Goal: Use online tool/utility: Utilize a website feature to perform a specific function

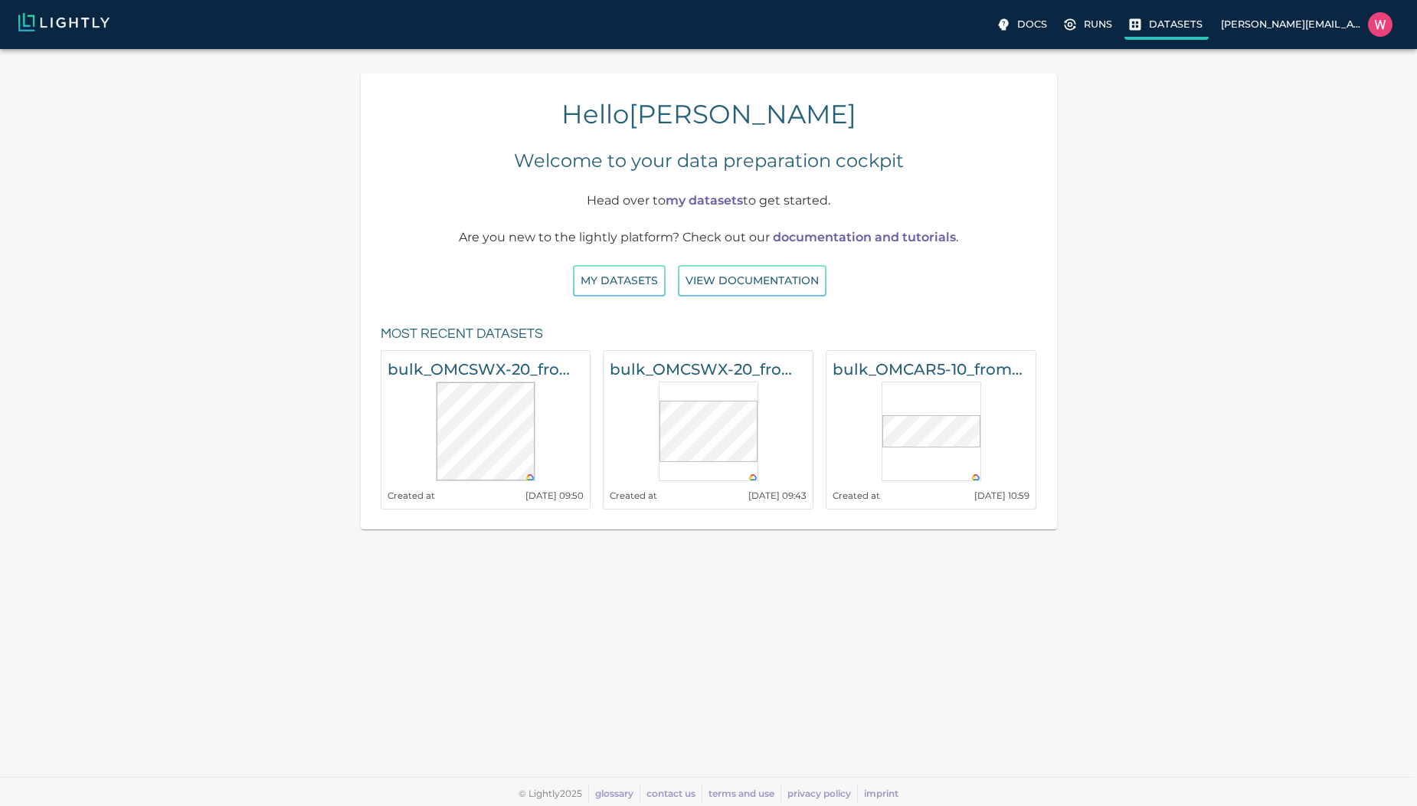
click at [1146, 32] on label "Datasets" at bounding box center [1166, 26] width 84 height 28
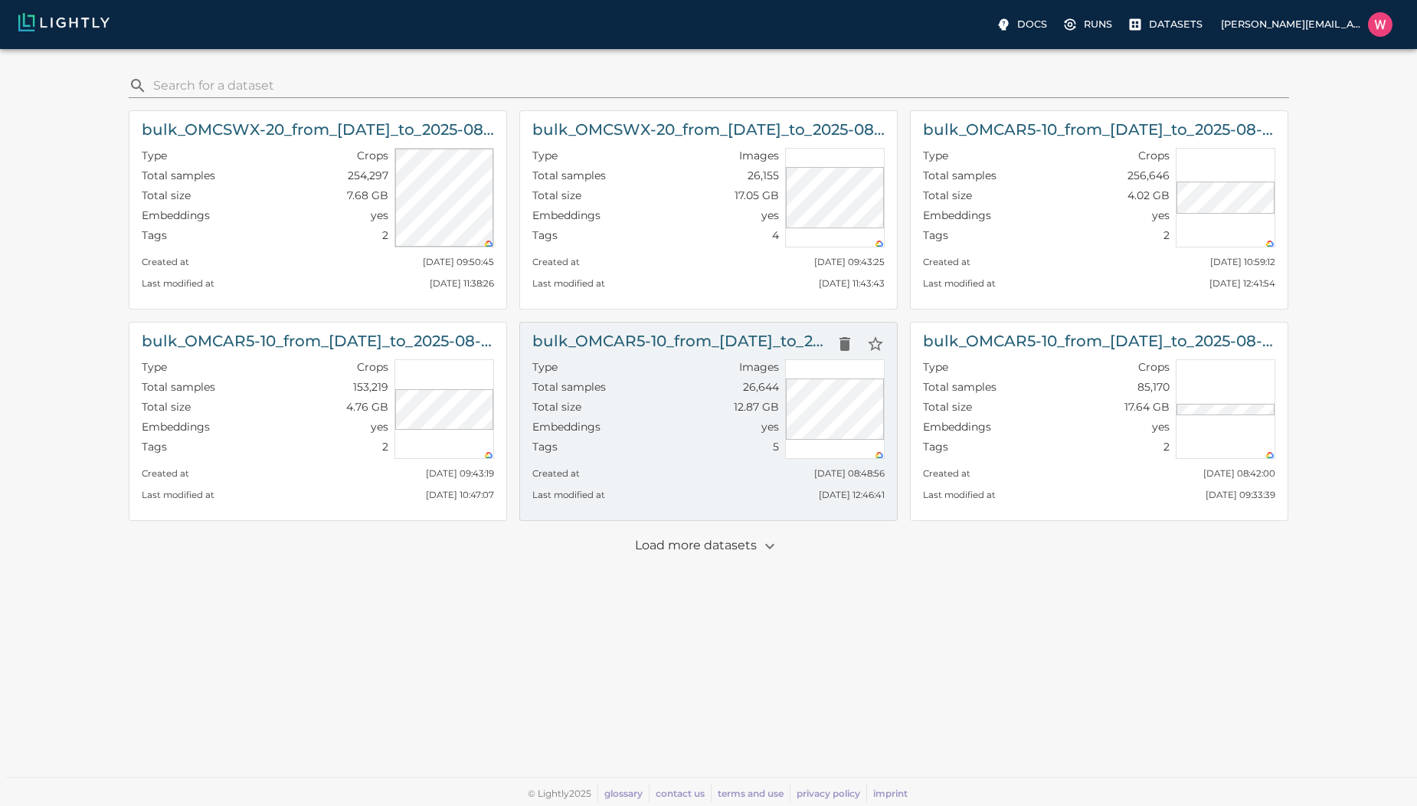
click at [648, 386] on div "Total samples 26,644" at bounding box center [655, 389] width 247 height 20
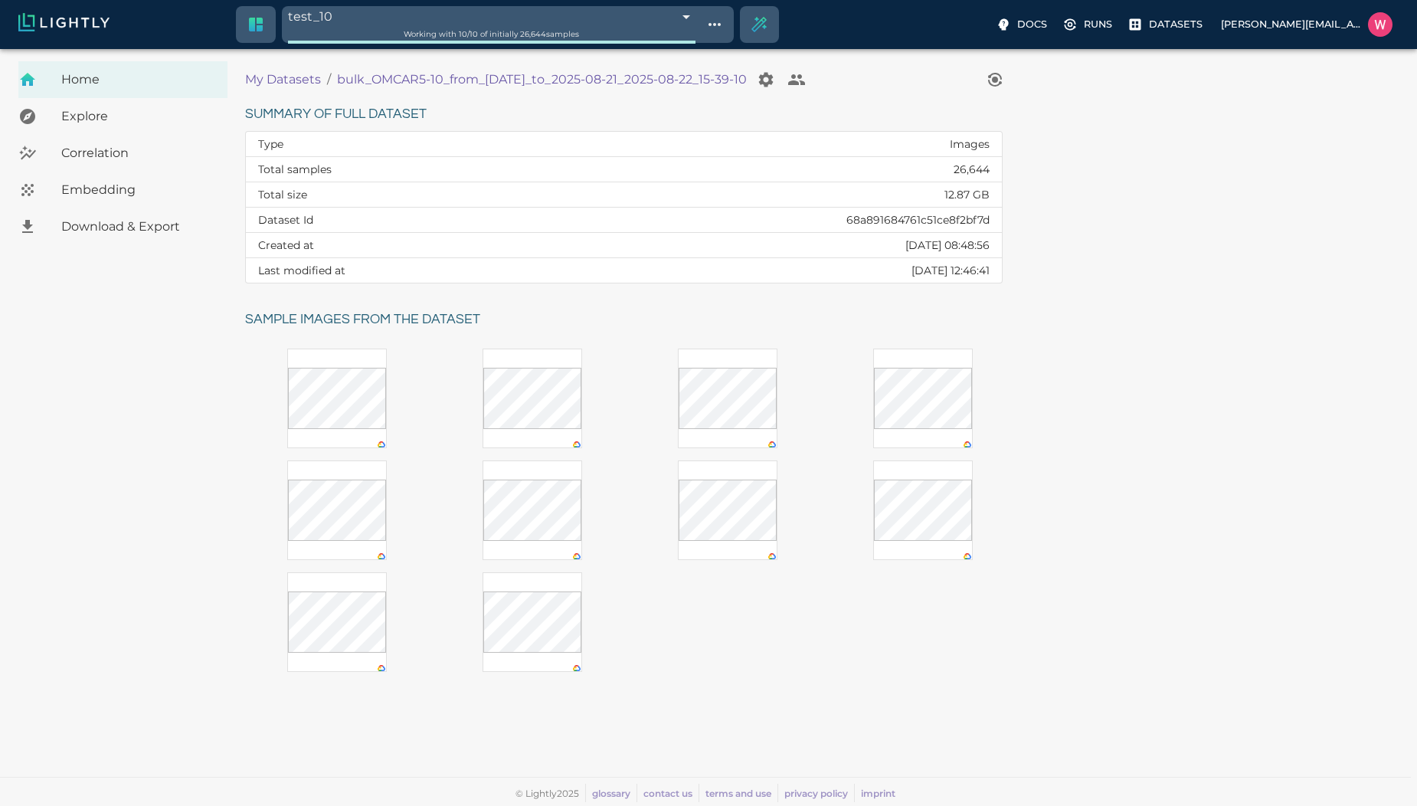
click at [90, 202] on div "Embedding" at bounding box center [122, 190] width 209 height 37
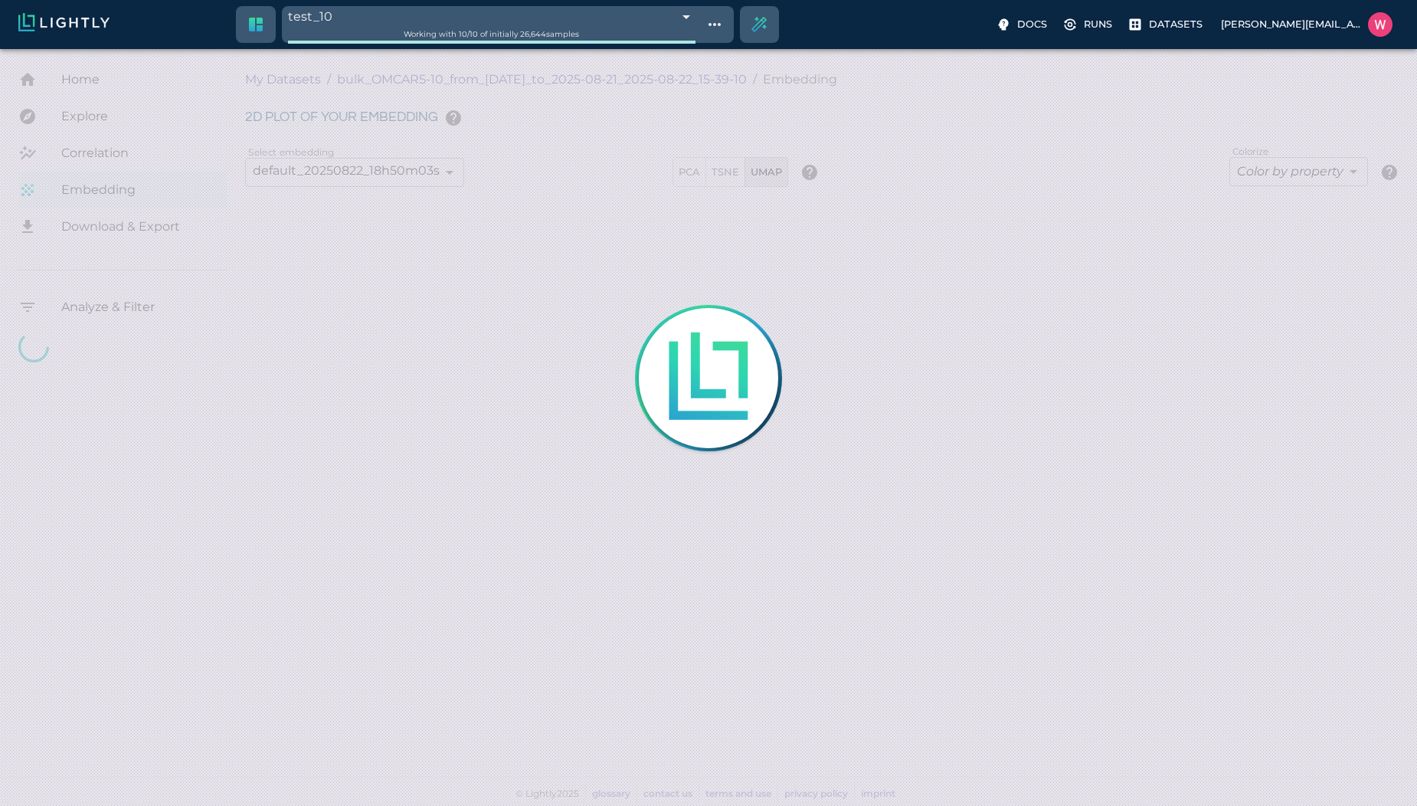
click at [577, 49] on body "test_10 68ae0e662a381143b0b70922 Working with 10 / 10 of initially 26,644 sampl…" at bounding box center [708, 427] width 1417 height 757
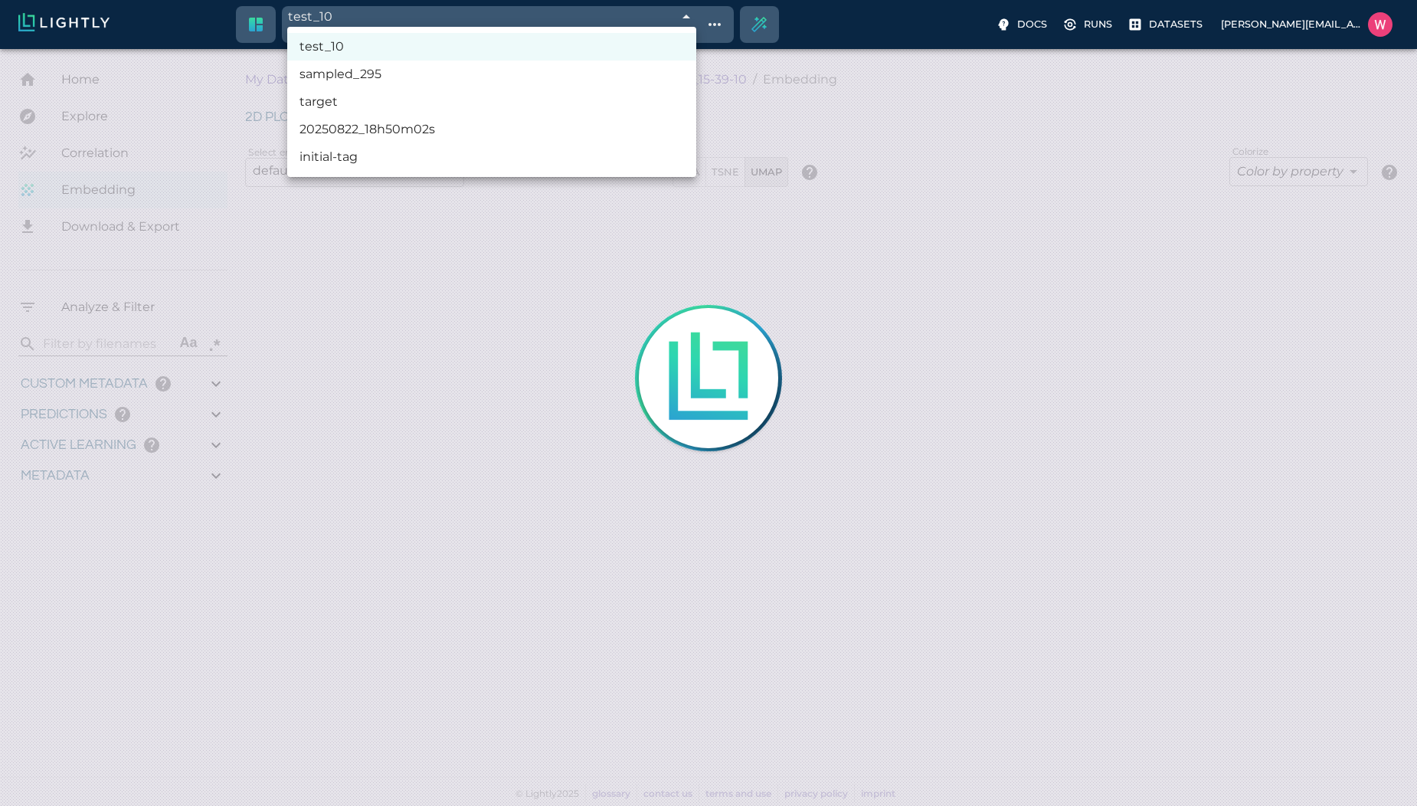
click at [506, 88] on li "target" at bounding box center [491, 102] width 409 height 28
click at [488, 116] on li "20250822_18h50m02s" at bounding box center [491, 130] width 409 height 28
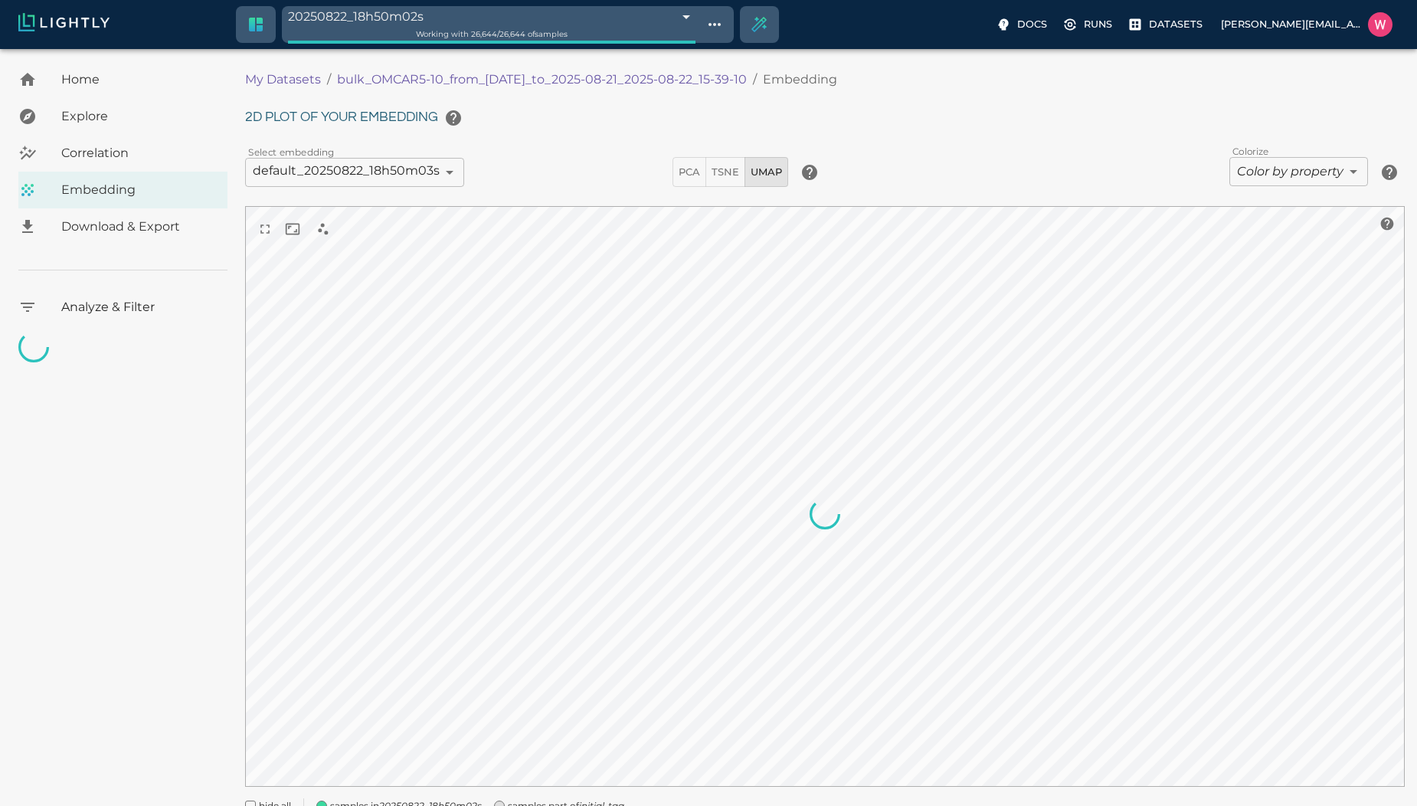
type input "68a8bbda42b650cb9ab640f7"
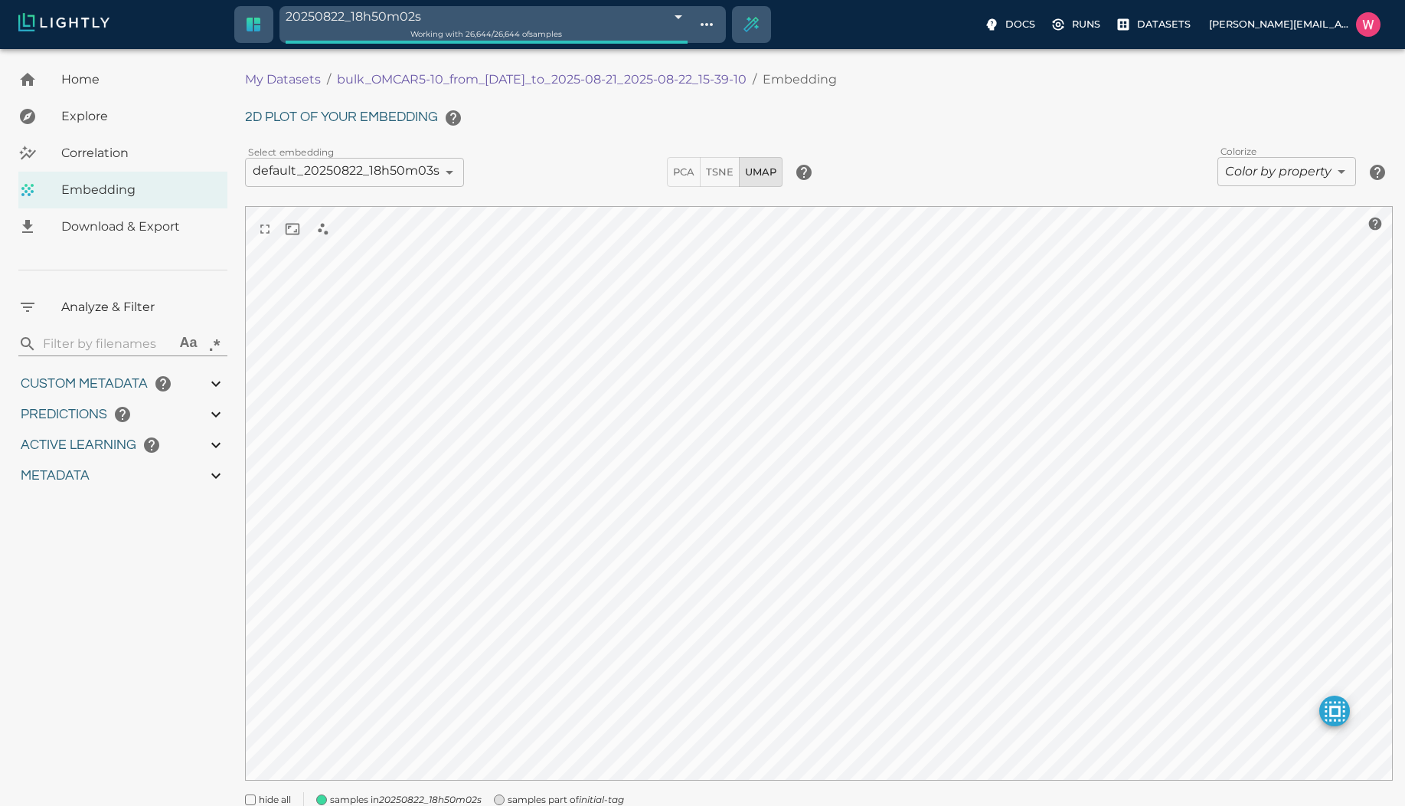
type input "1755650124.09995"
type input "1755751143.80195"
type input "0.997"
type input "0.996"
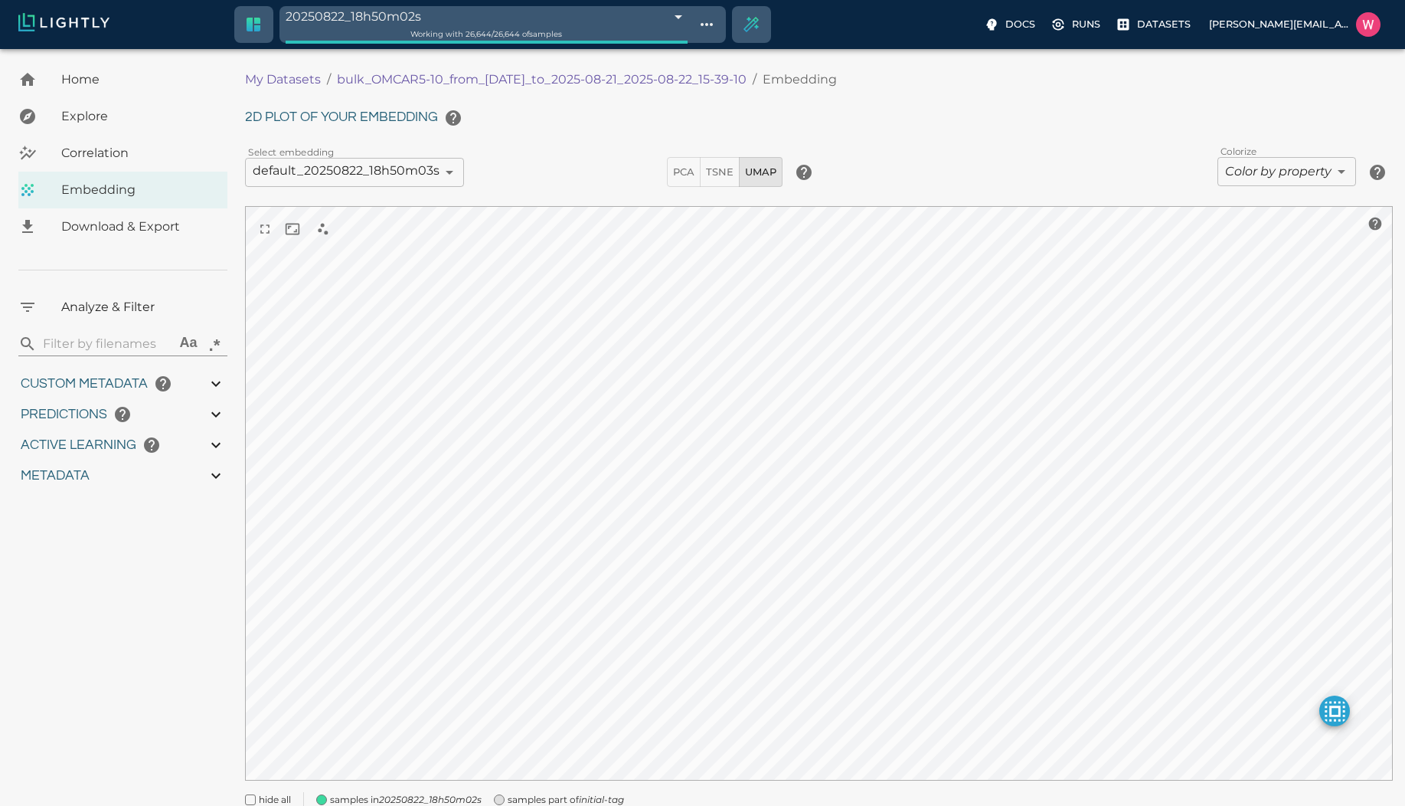
type input "0.996"
type input "9007199254740991"
type input "1.36675155162811"
type input "126.016751551628"
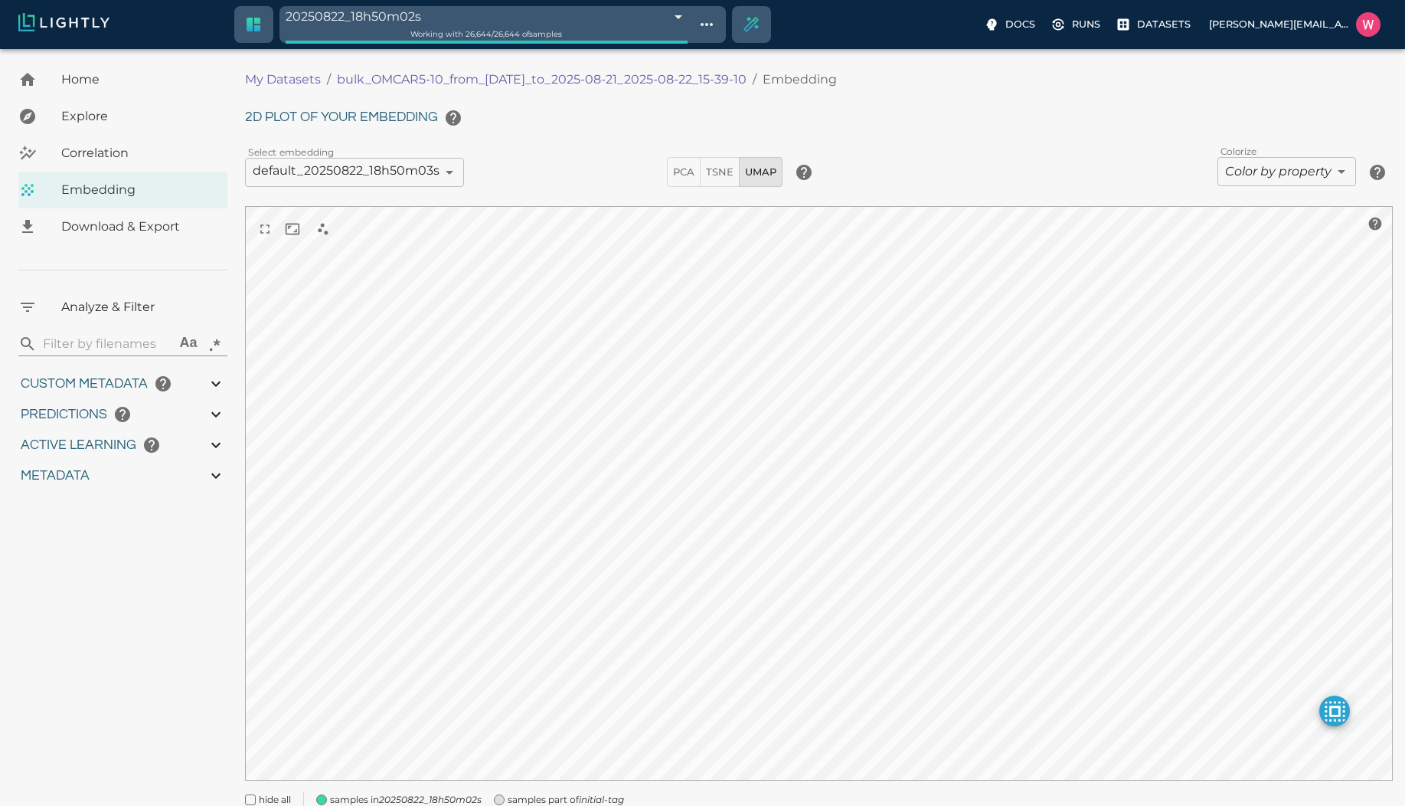
type input "19.042"
type input "1755650124.09995"
type input "1755751143.80195"
type input "0.997"
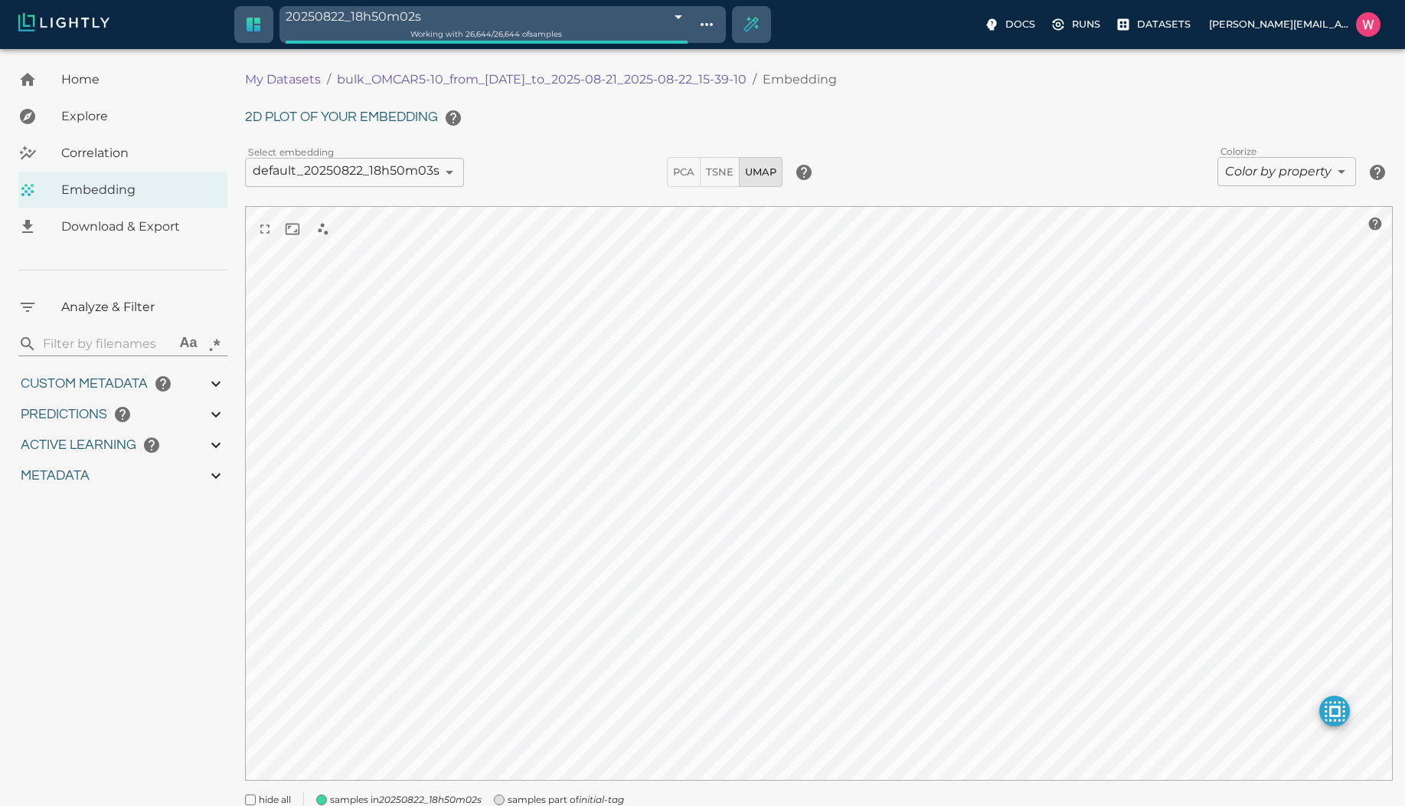
type input "0.996"
type input "9007199254740991"
type input "1.36675155162811"
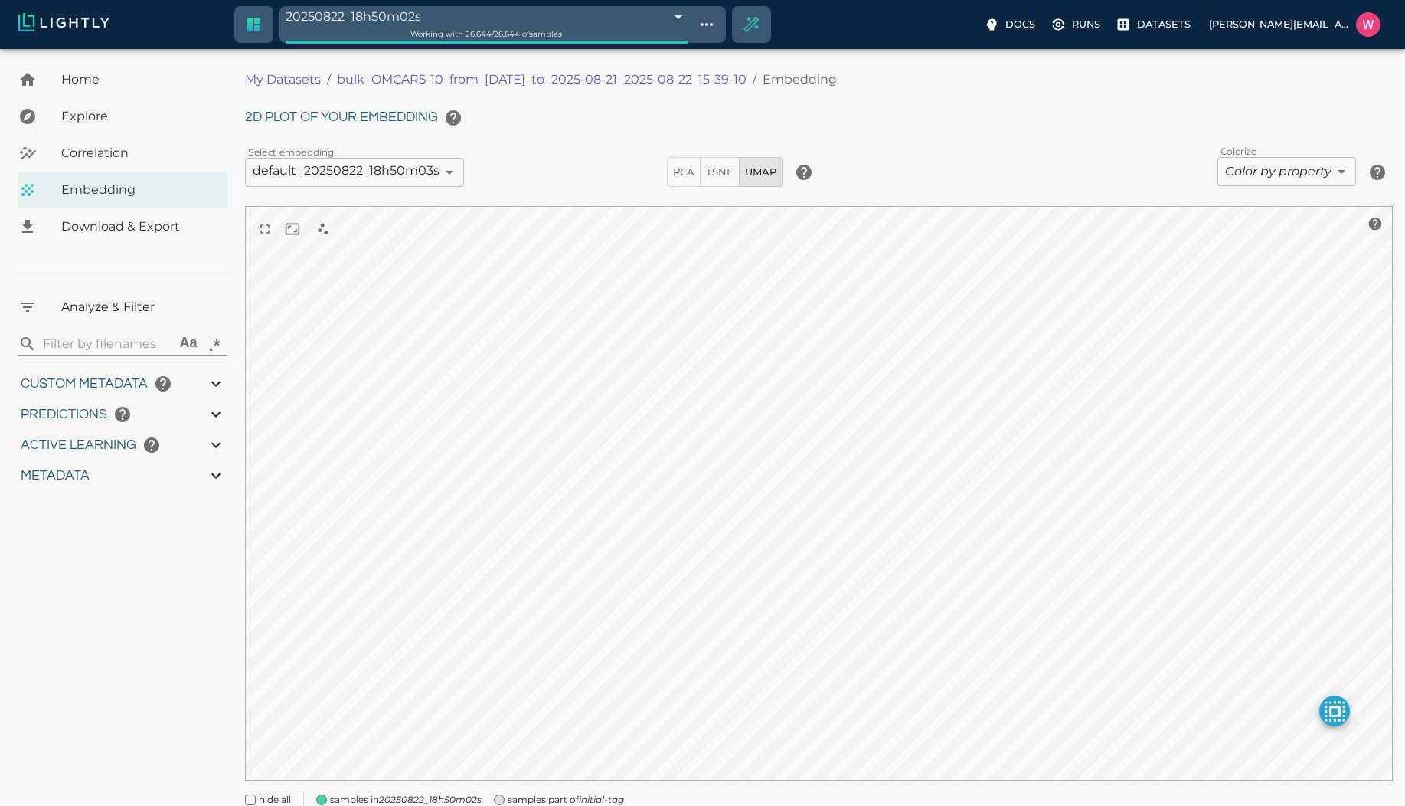
type input "126.016751551628"
type input "19.042"
type input "1755650124.09995"
type input "1755751143.80195"
type input "0.997"
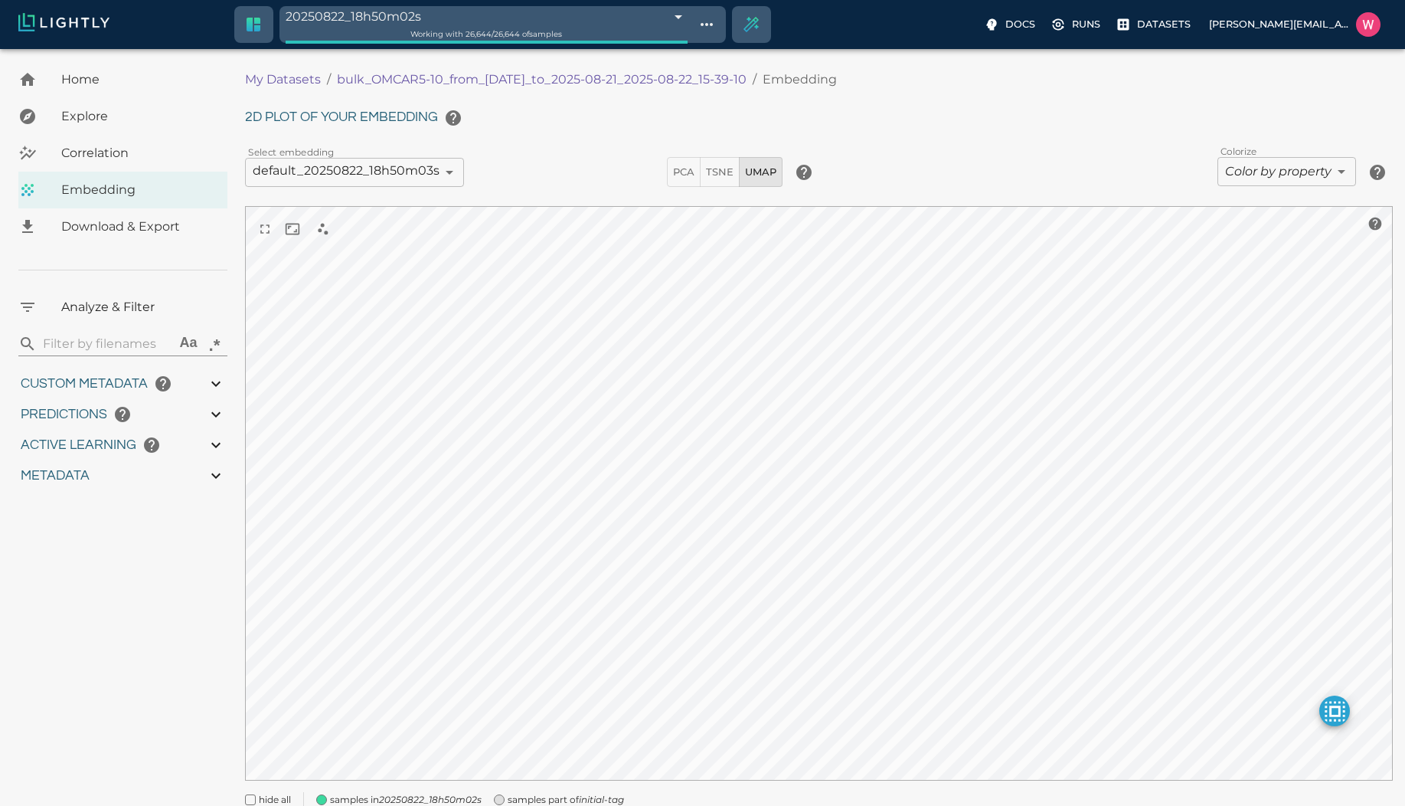
type input "0.997"
type input "0.996"
type input "1.36675155162811"
type input "126.016751551628"
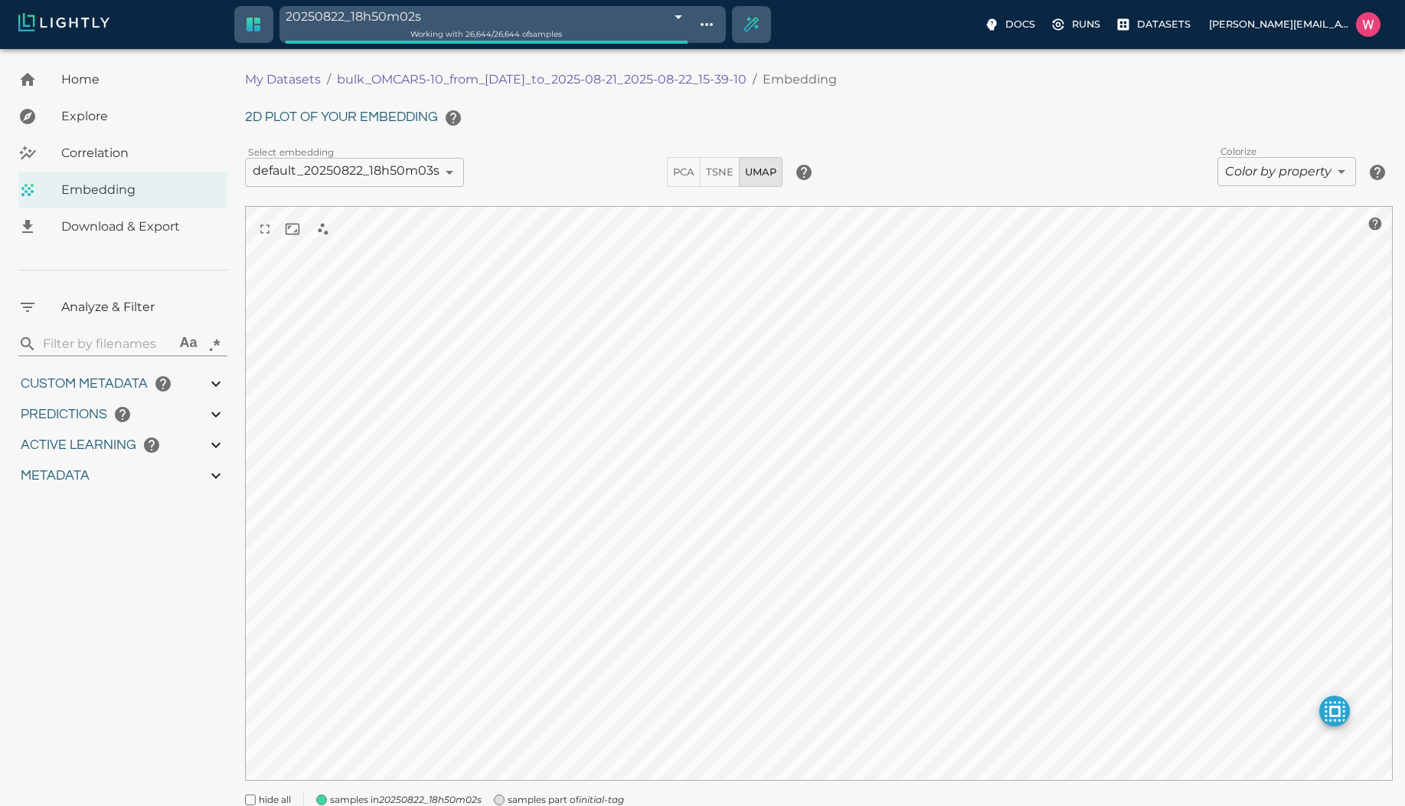
type input "19.042"
type input "1755650124.09995"
type input "1755751143.80195"
type input "0.997"
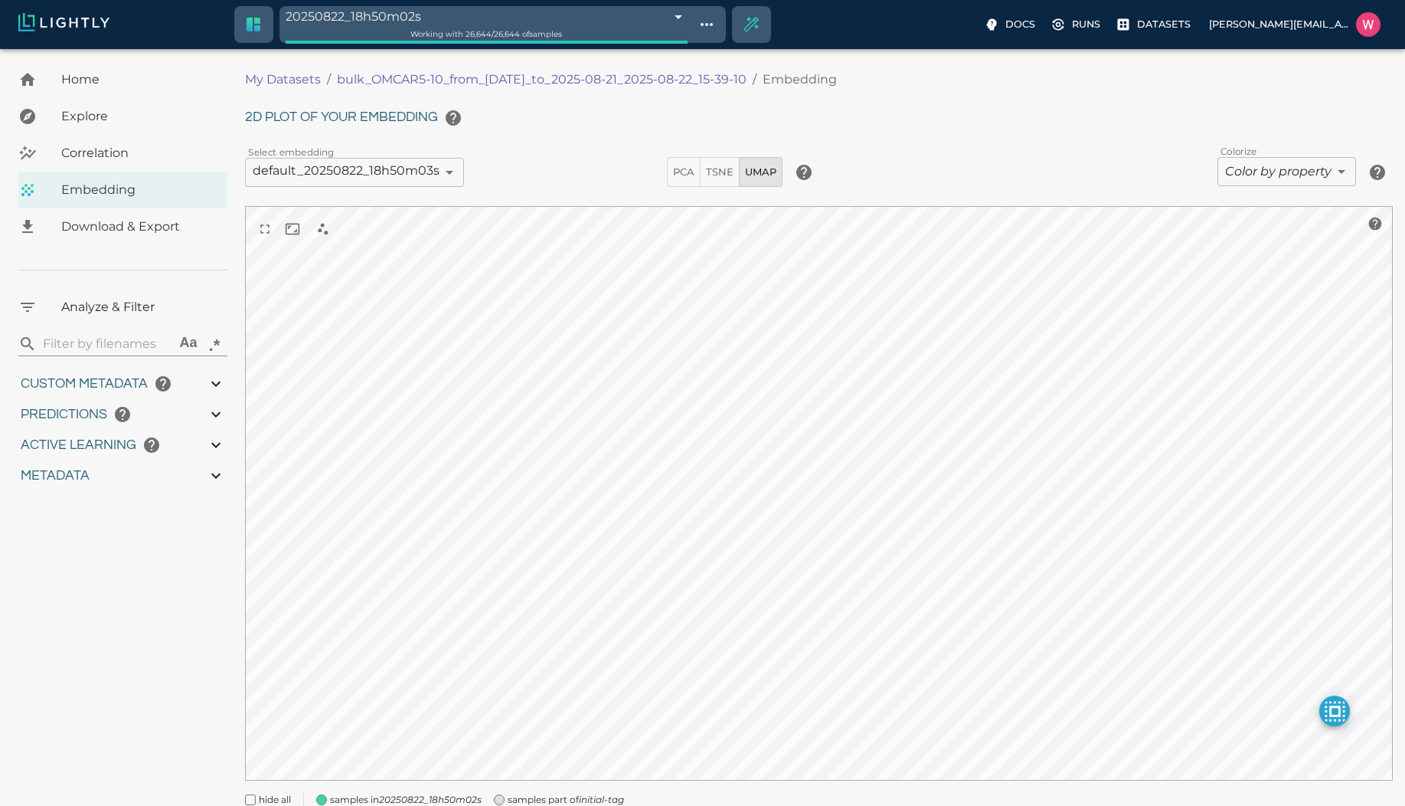
type input "0.996"
type input "1.36675155162811"
type input "126.016751551628"
type input "19.042"
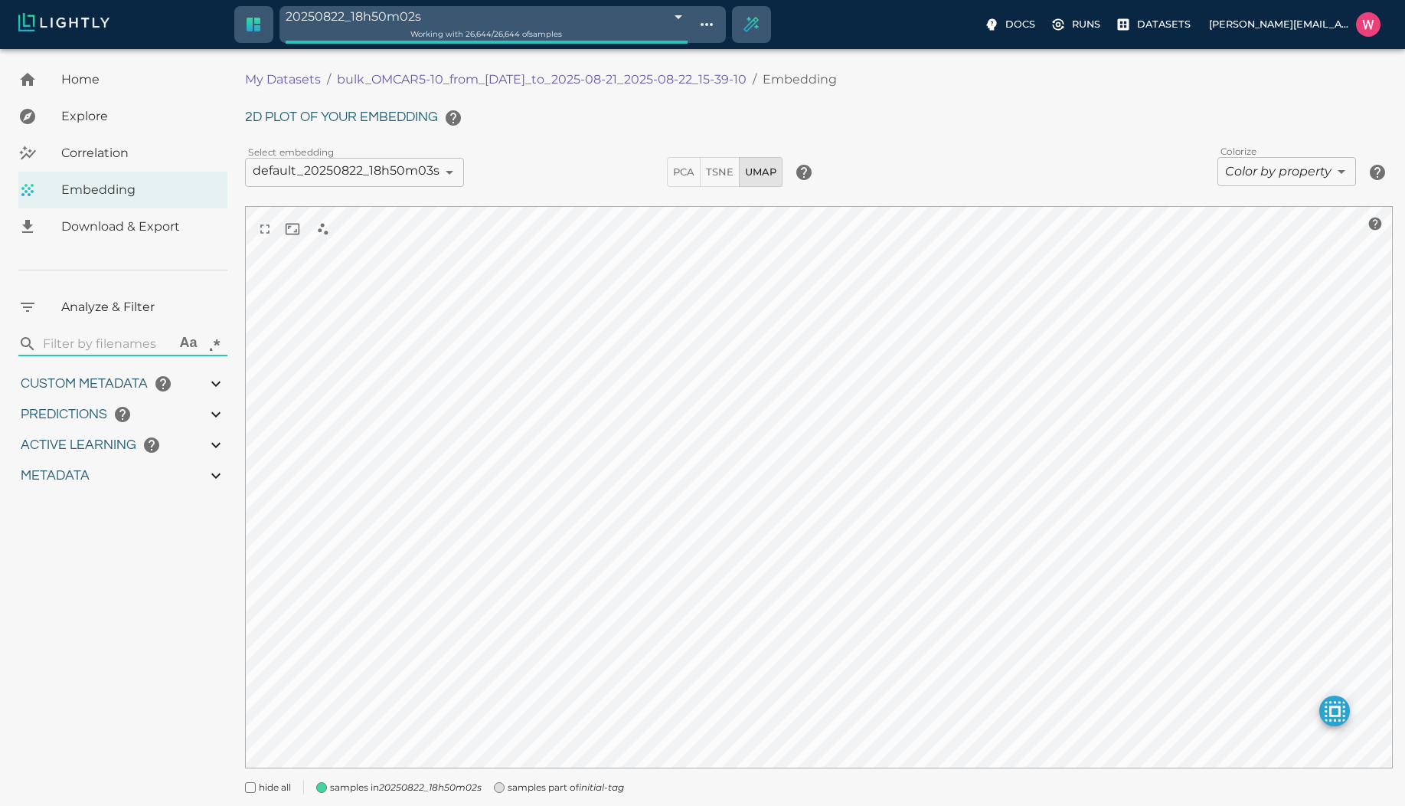
click at [604, 49] on body "20250822_18h50m02s 68a8bbda42b650cb9ab640f7 Working with 26,644 / 26,644 of sam…" at bounding box center [702, 449] width 1405 height 800
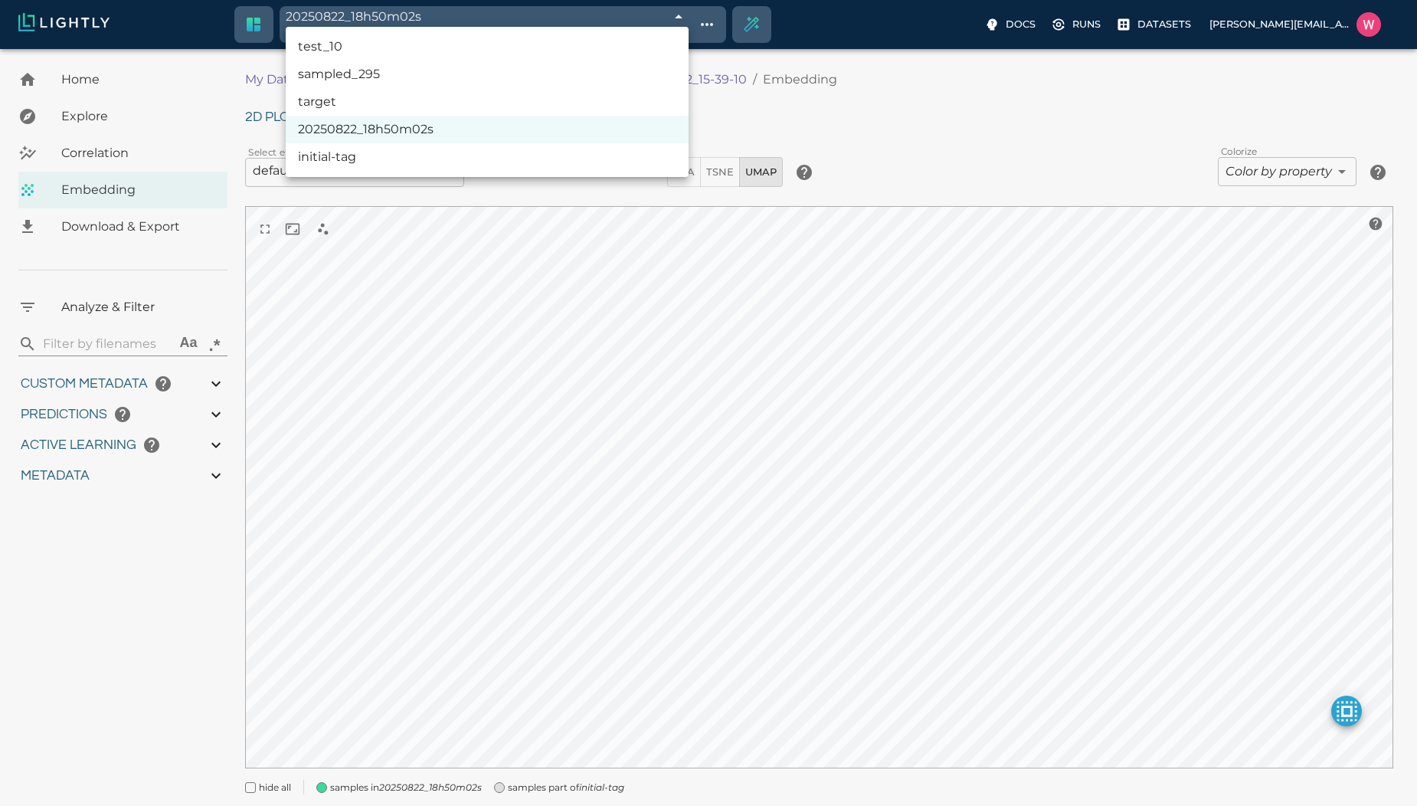
click at [573, 68] on li "sampled_295" at bounding box center [487, 74] width 403 height 28
type input "68a8efe942b650cb9a6a75b3"
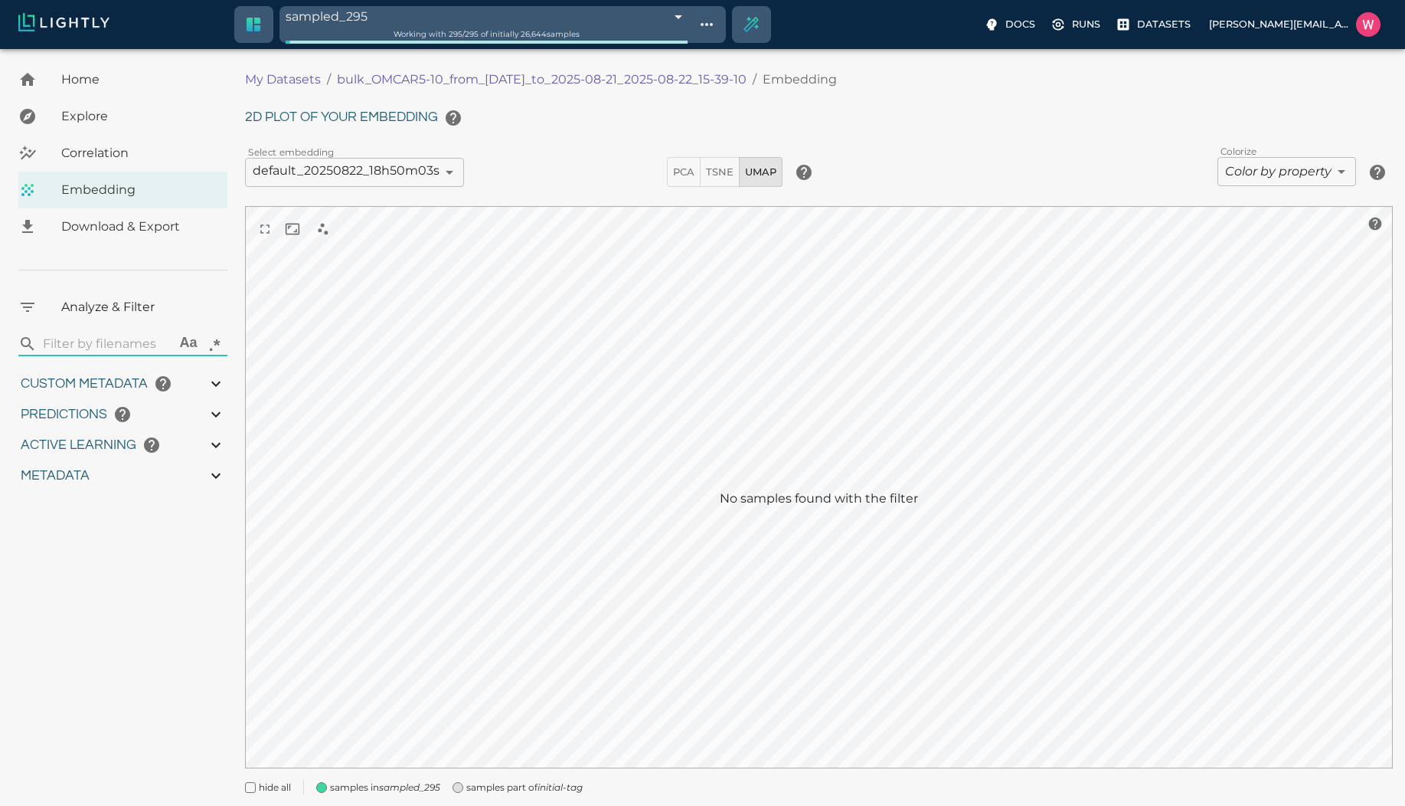
type input "1755650124.09995"
type input "1755751143.80195"
type input "0.997"
type input "0.996"
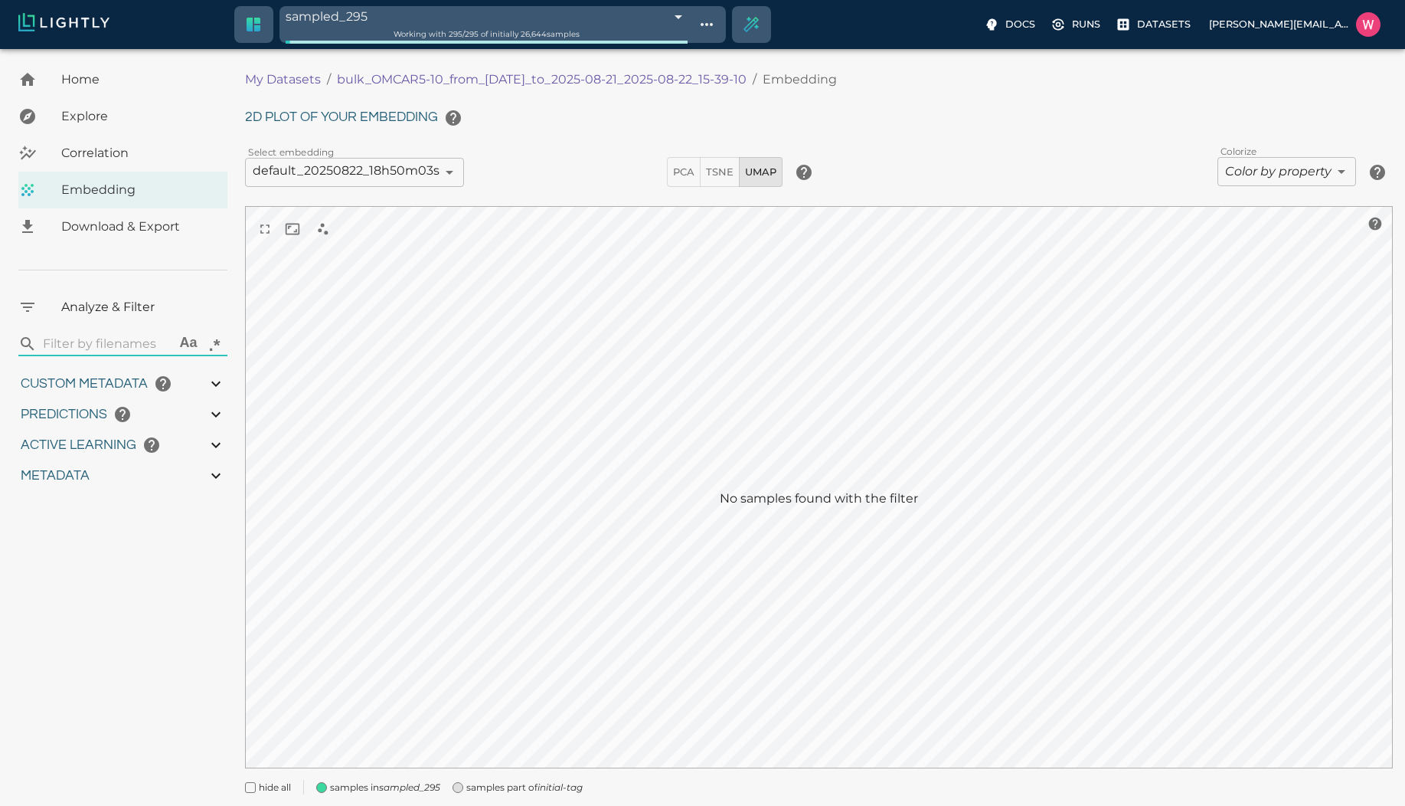
type input "0.996"
type input "9007199254740991"
type input "1.36675155162811"
type input "126.016751551628"
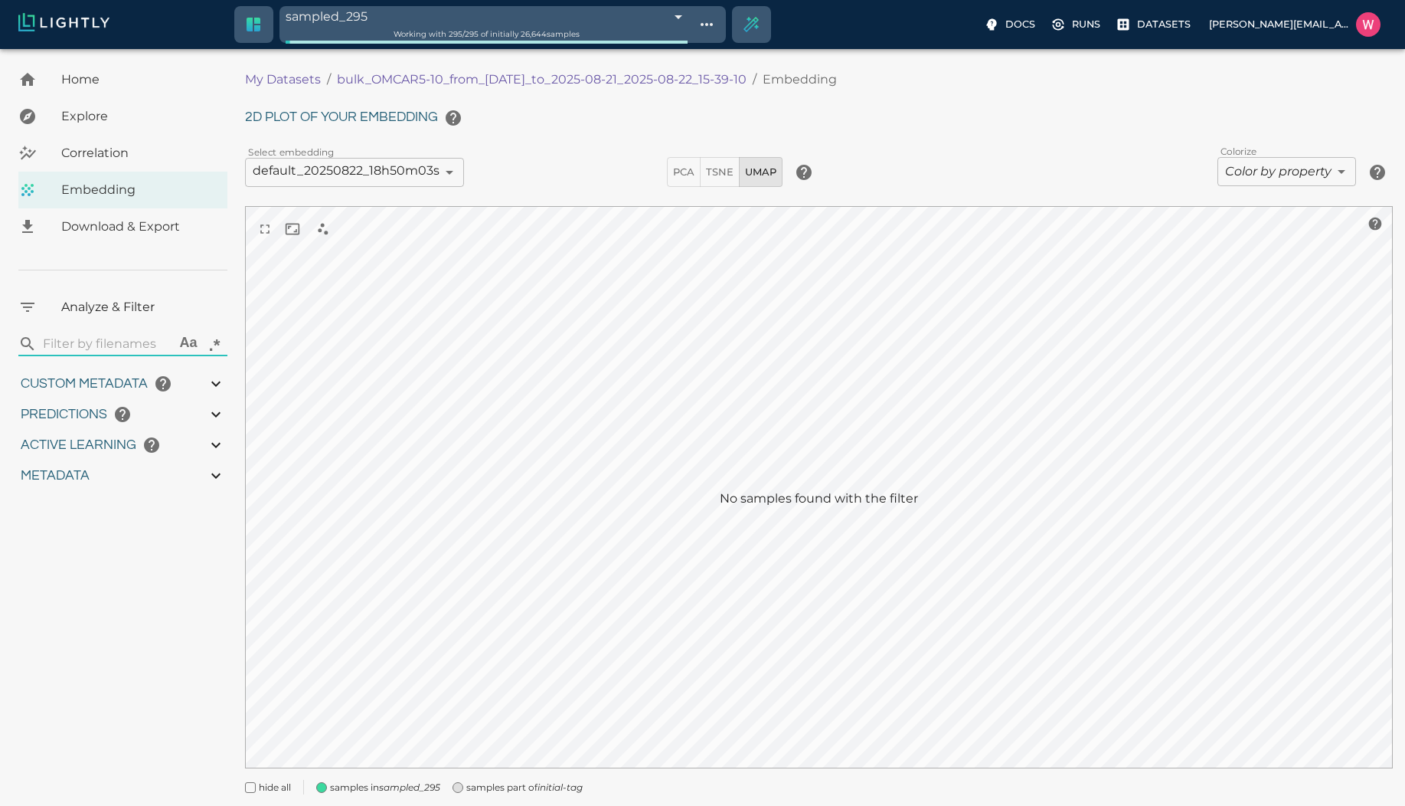
type input "19.042"
type input "1755650124.09995"
type input "1755751143.80195"
type input "0.997"
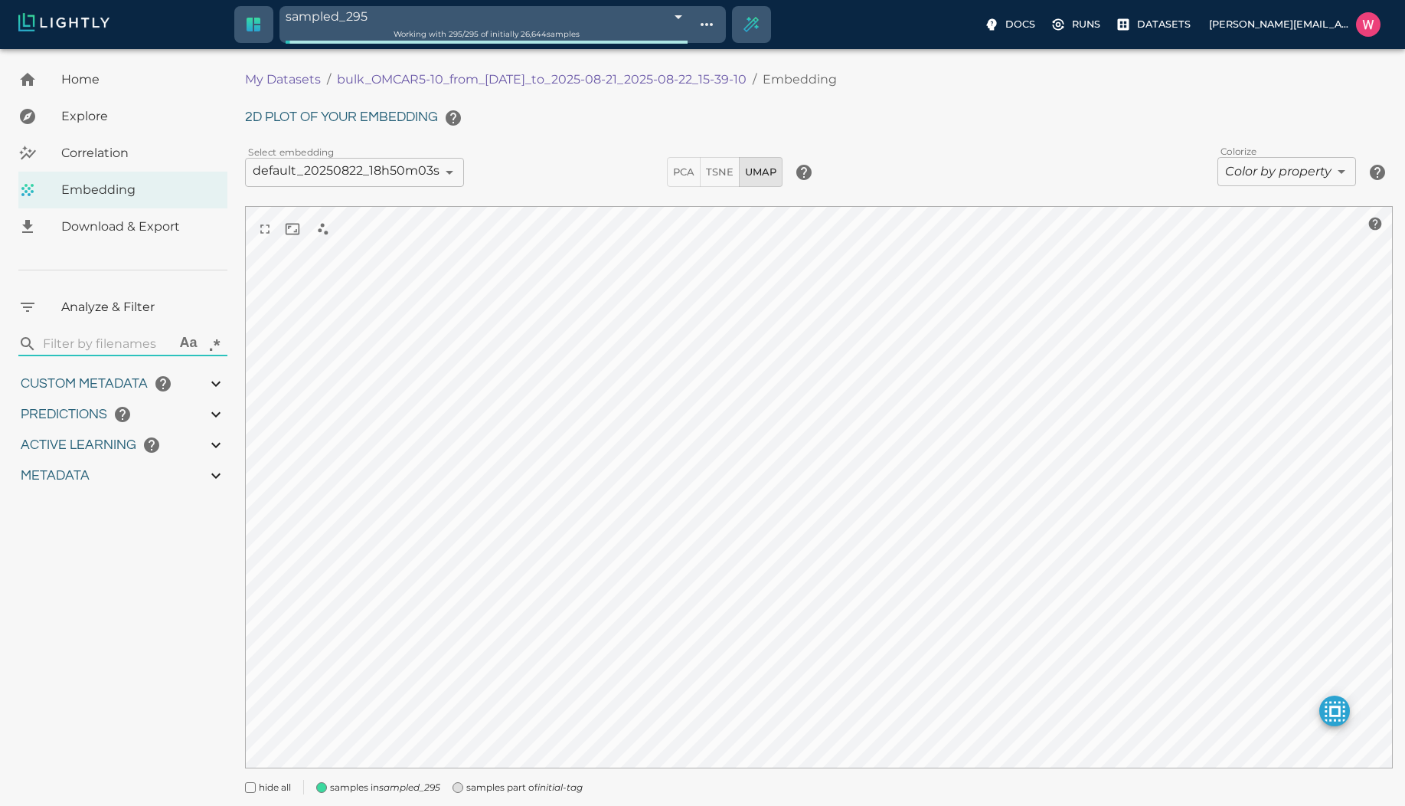
type input "0.996"
type input "9007199254740991"
type input "1.36675155162811"
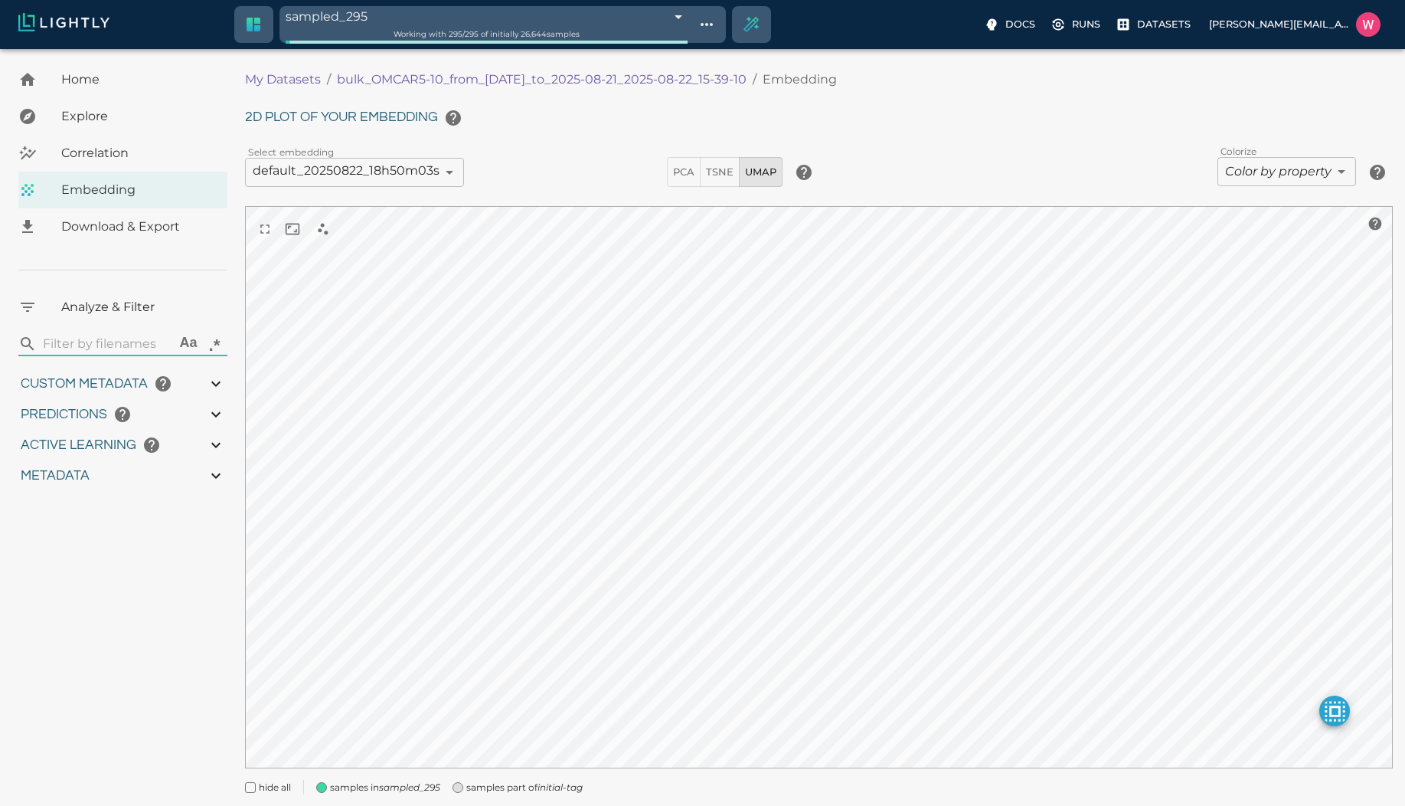
type input "126.016751551628"
type input "19.042"
type input "1755650124.09995"
type input "1755751143.80195"
type input "0.997"
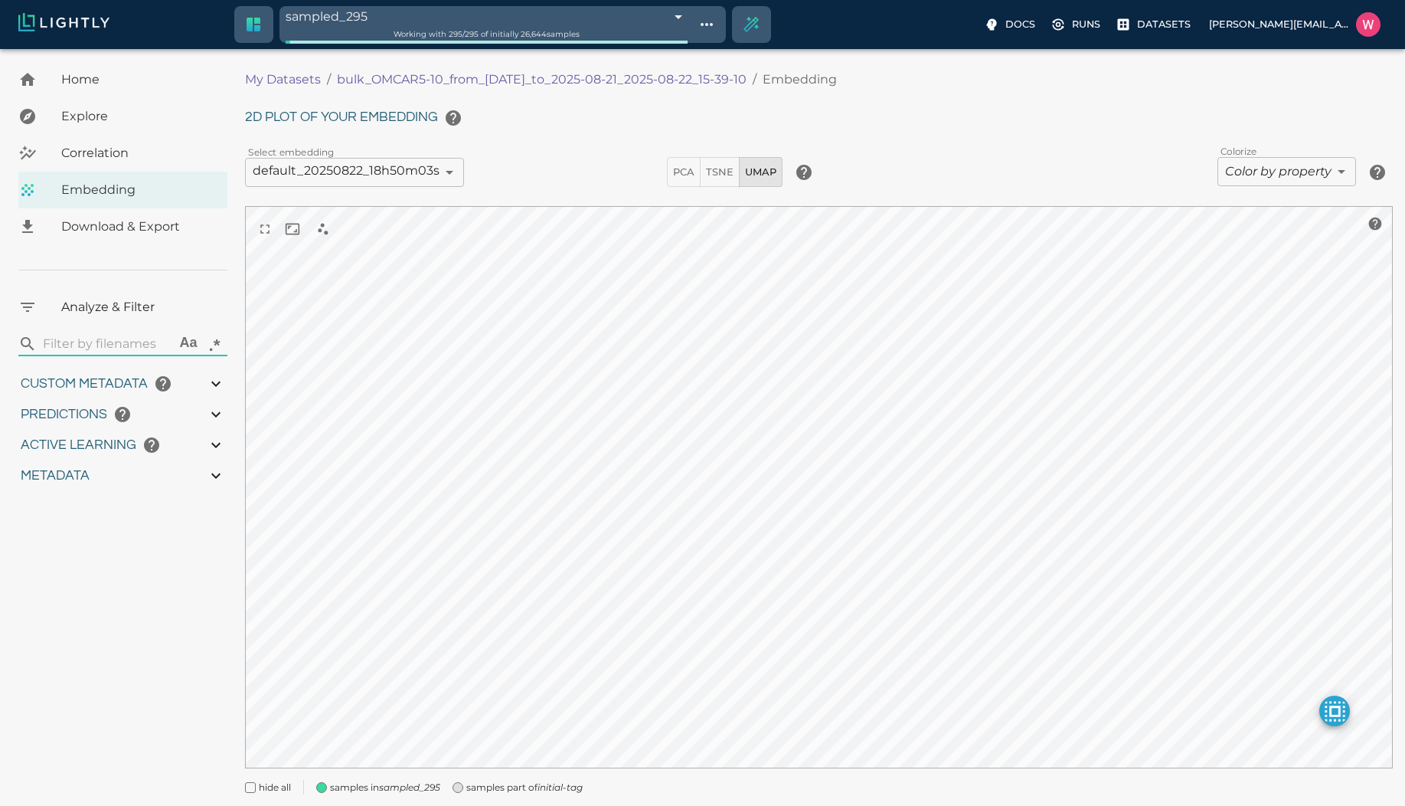
type input "0.997"
type input "0.996"
type input "9007199254740991"
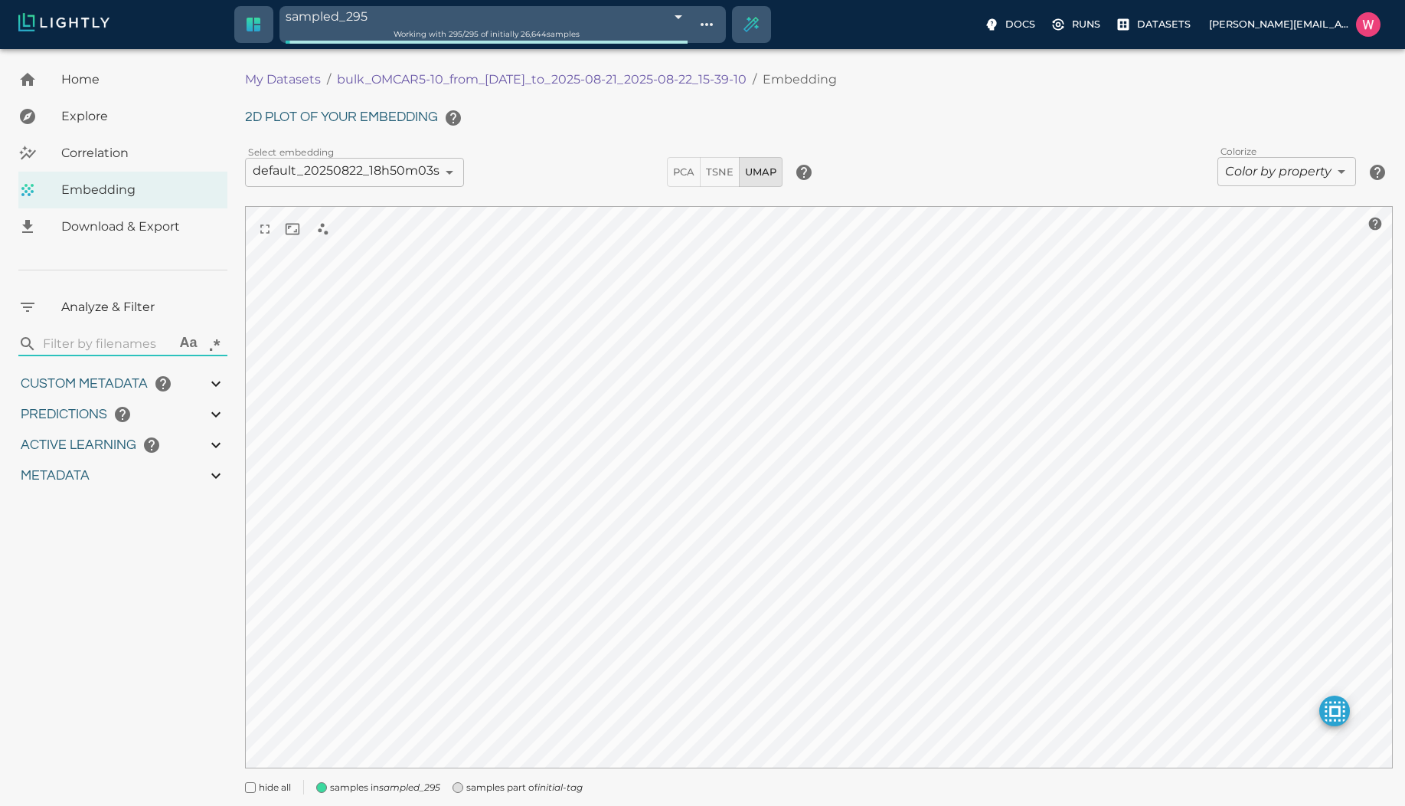
type input "1.36675155162811"
type input "126.016751551628"
type input "19.042"
type input "1755650124.09995"
type input "1755751143.80195"
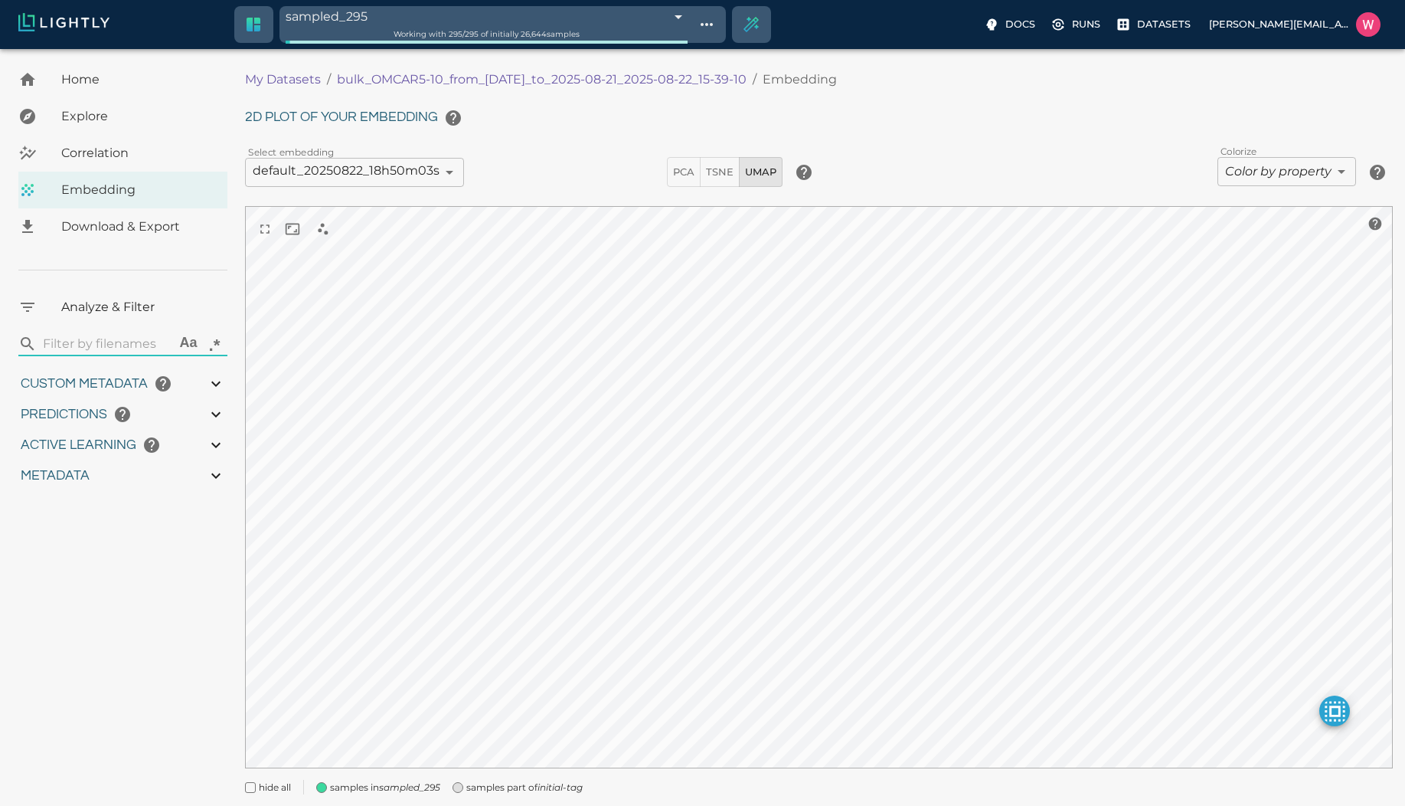
type input "0.997"
type input "0.996"
type input "1.36675155162811"
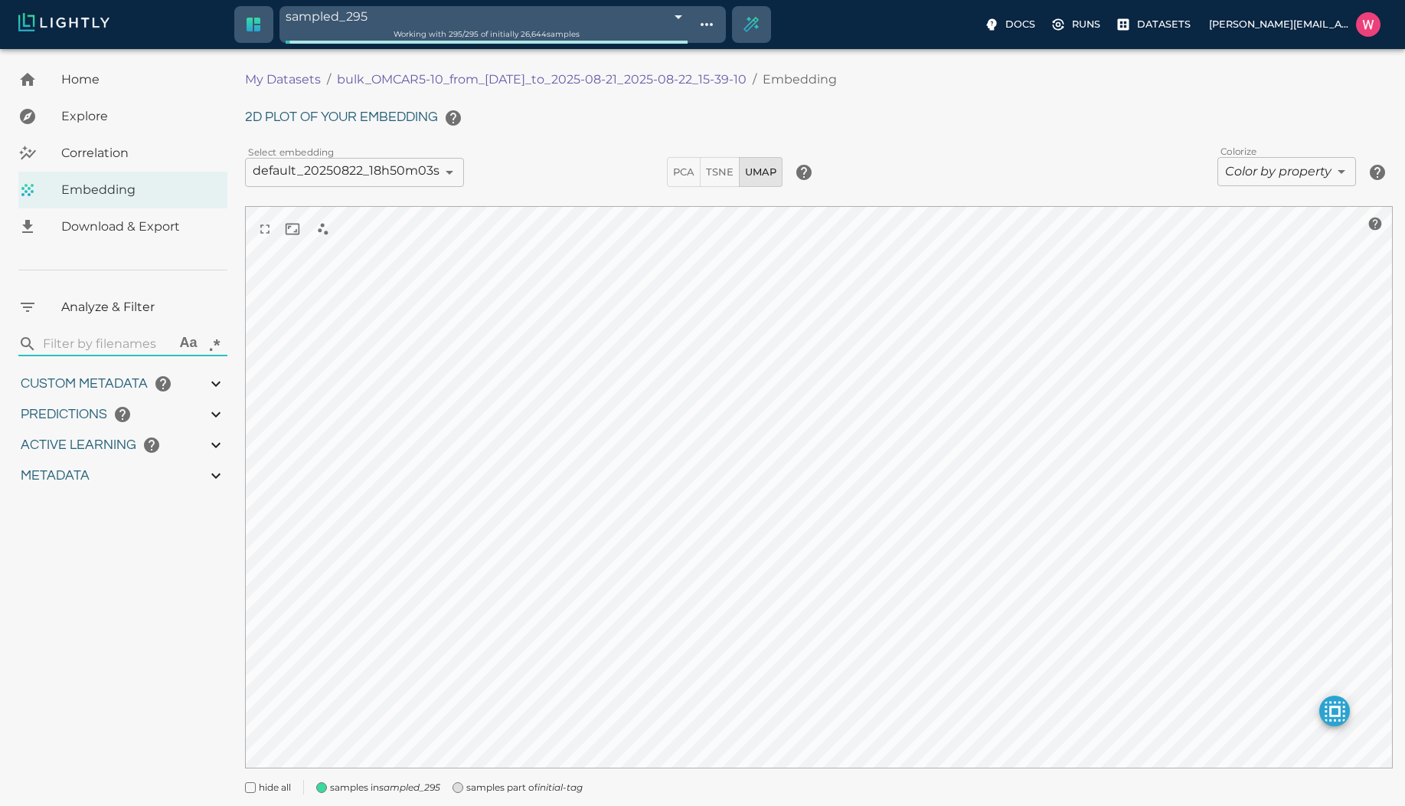
type input "126.016751551628"
type input "19.042"
click at [1247, 177] on body "sampled_295 68a8efe942b650cb9a6a75b3 Working with 295 / 295 of initially 26,644…" at bounding box center [702, 449] width 1405 height 800
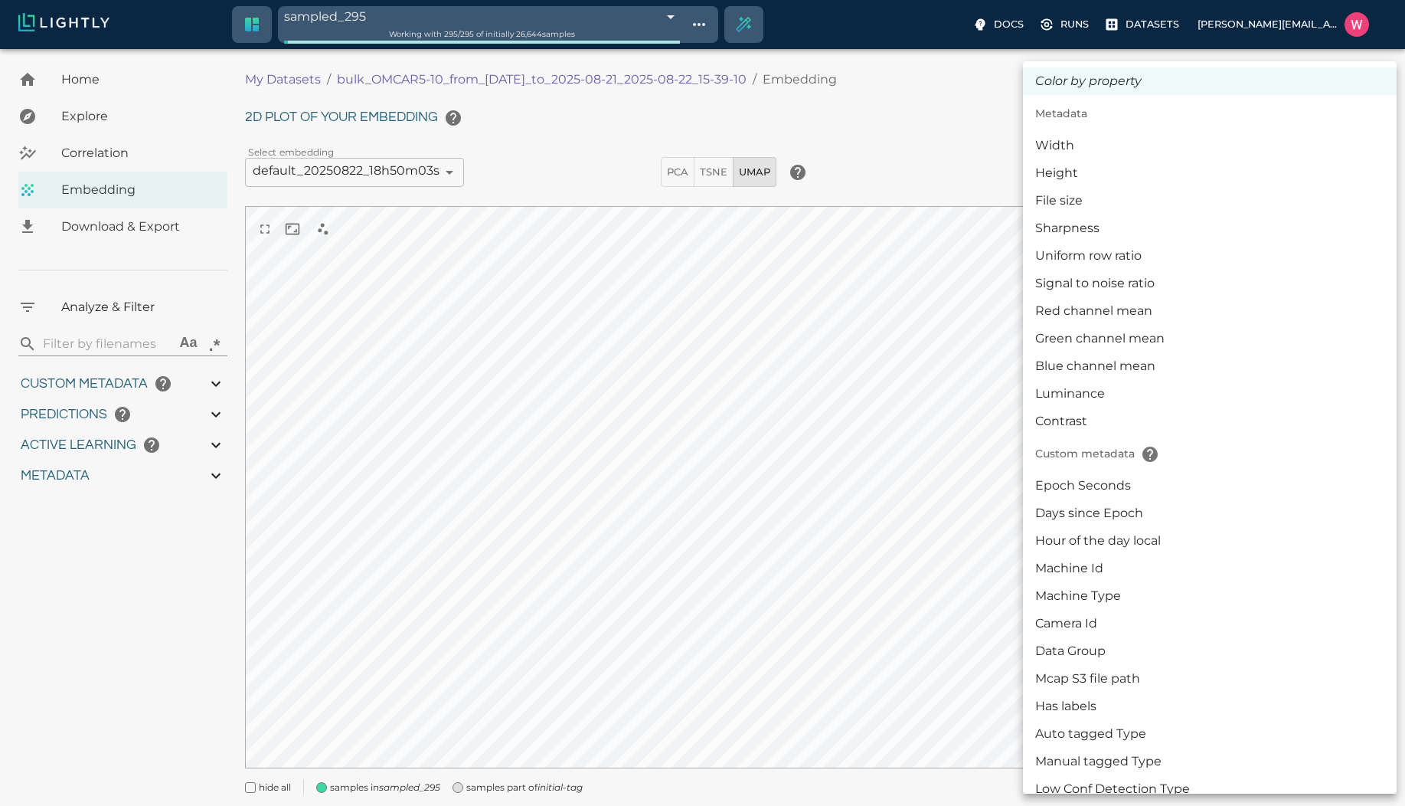
type input "1755650124.09995"
type input "1755751143.80195"
type input "0.997"
type input "0.996"
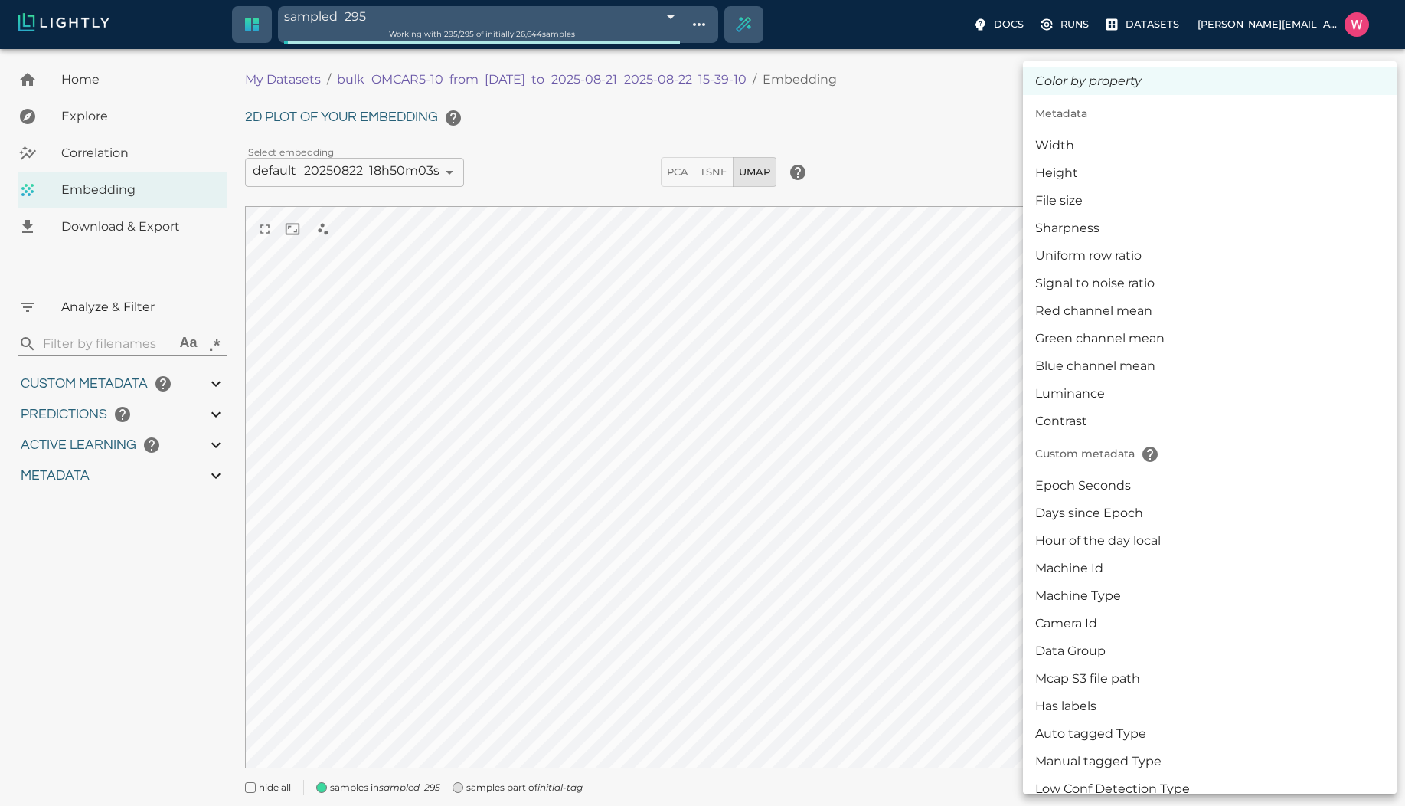
type input "0.996"
type input "1.36675155162811"
type input "126.016751551628"
type input "19.042"
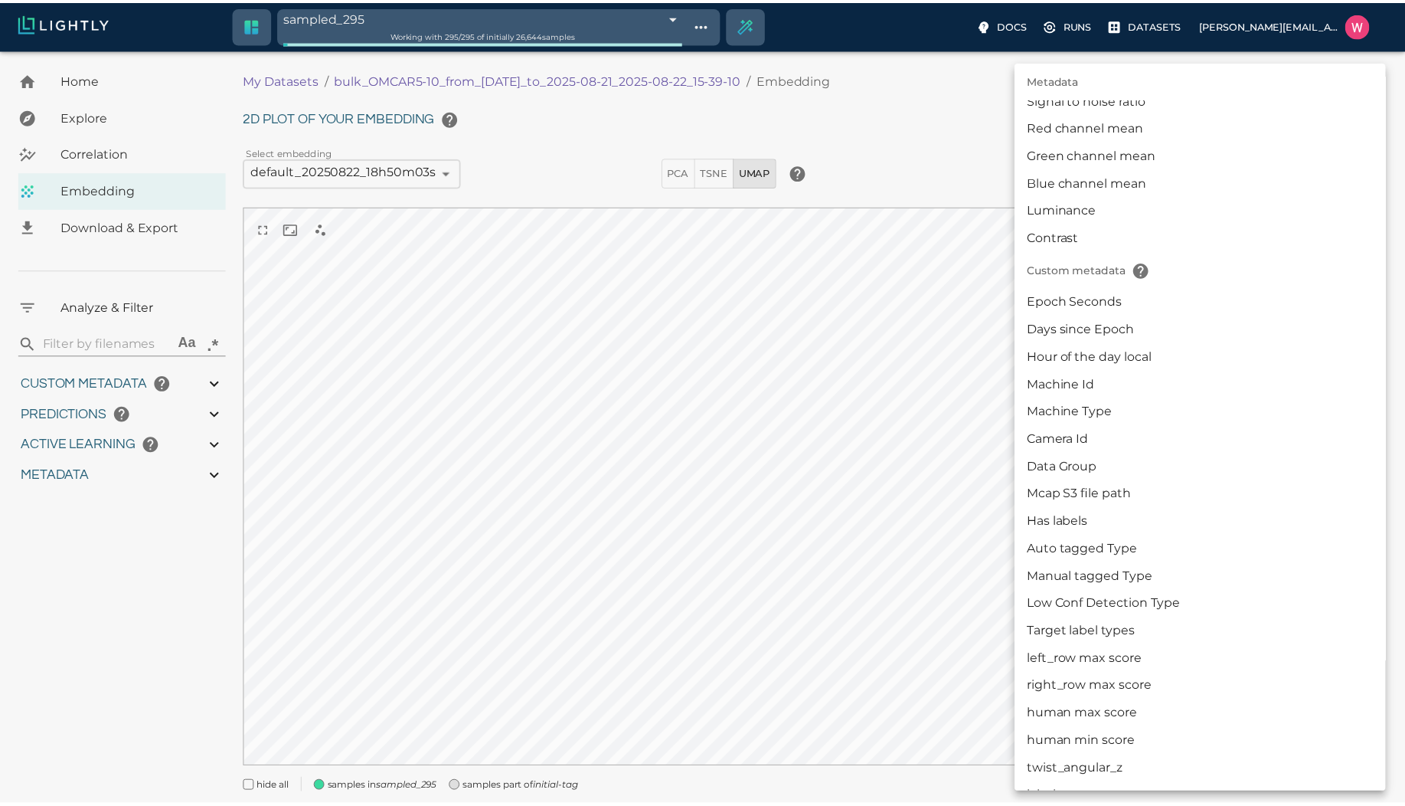
scroll to position [276, 0]
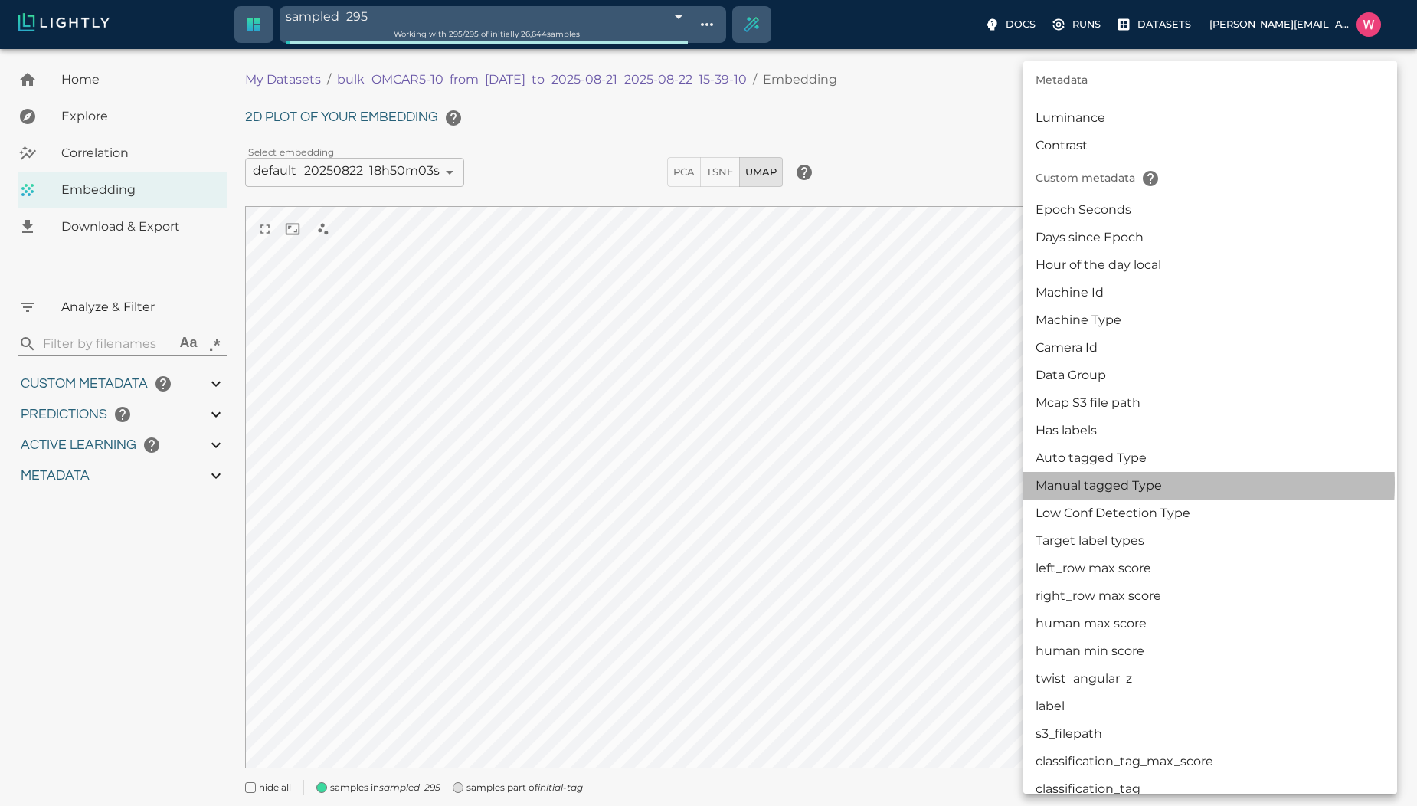
click at [1124, 483] on li "Manual tagged Type" at bounding box center [1210, 486] width 374 height 28
type input "userDefined|CATEGORICAL_STRING|Manual tagged Type"
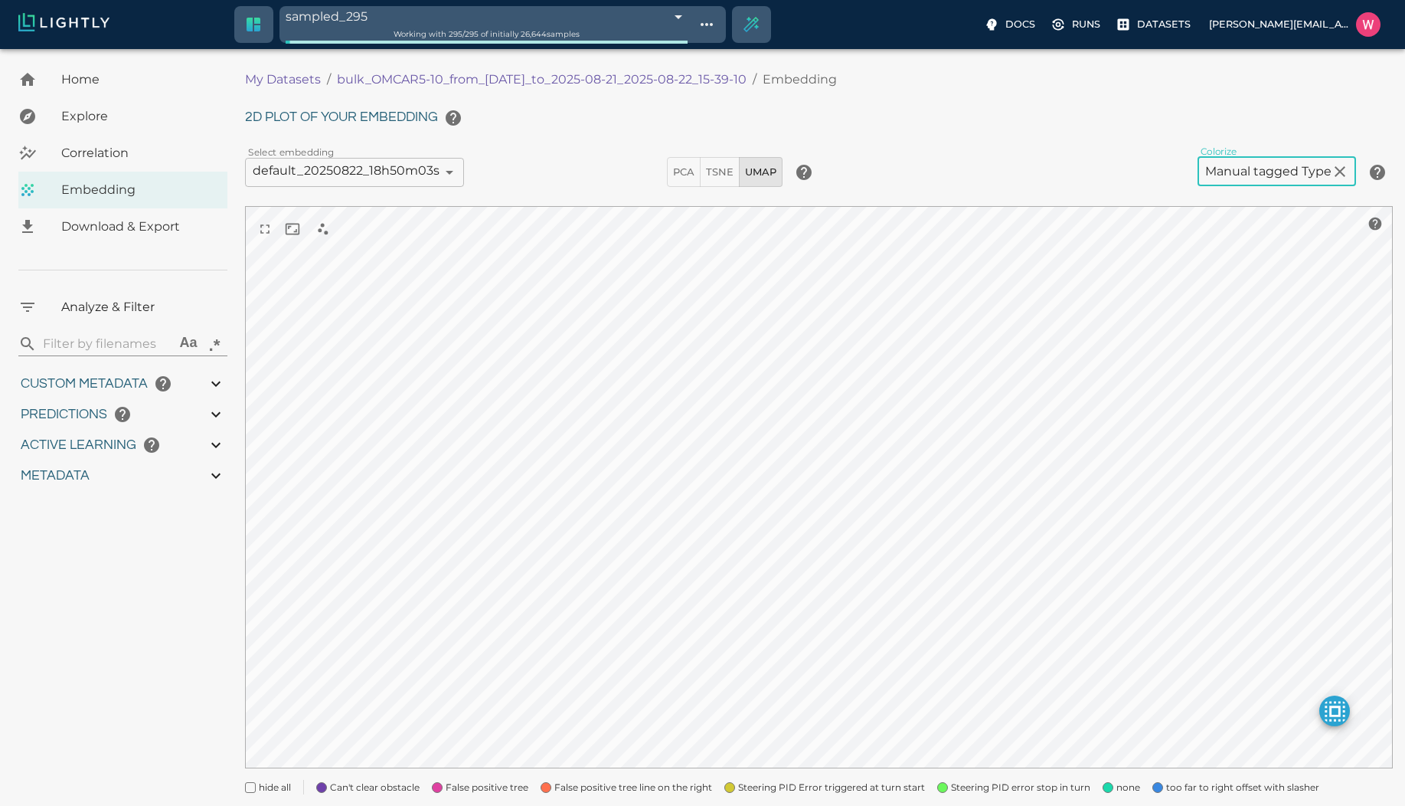
scroll to position [71, 0]
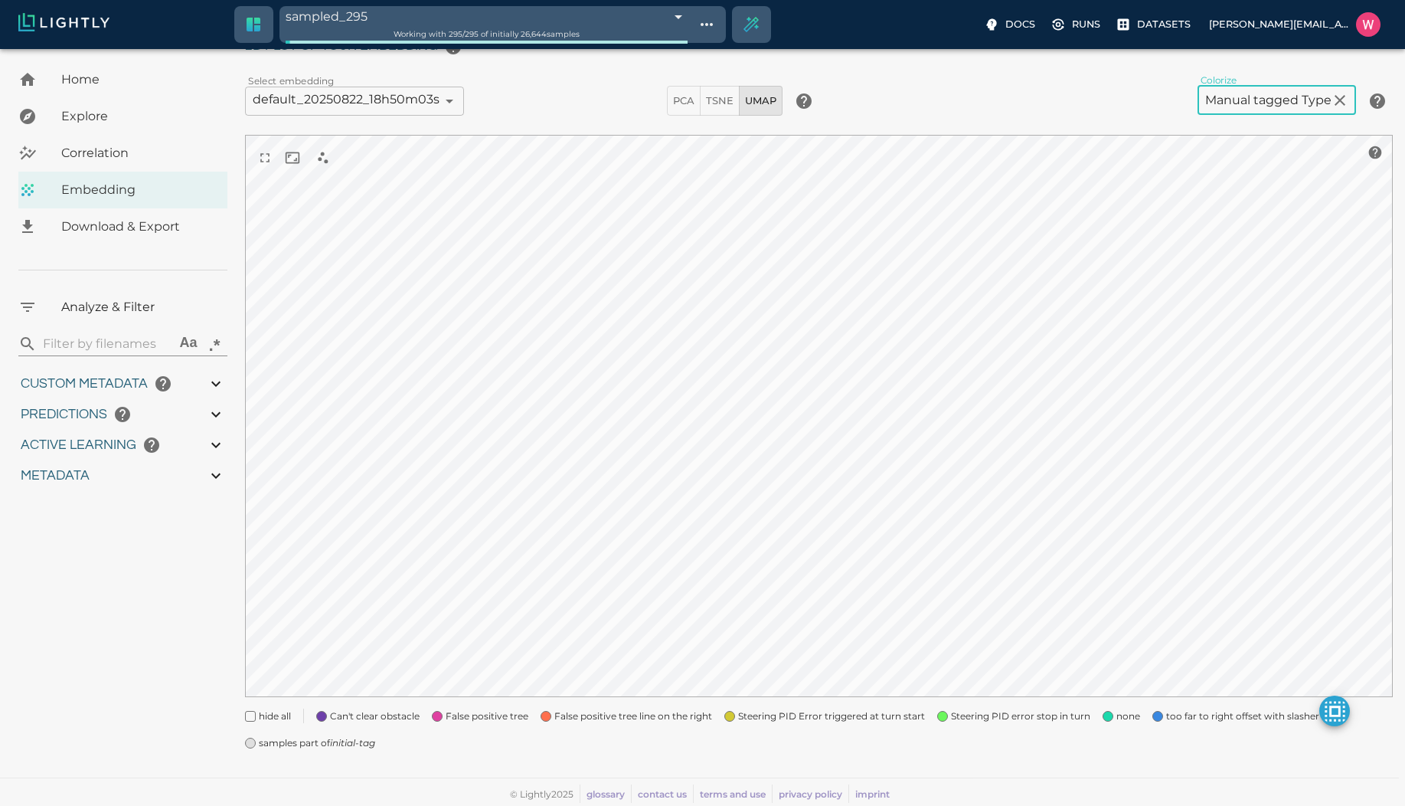
click at [765, 717] on span "Steering PID Error triggered at turn start" at bounding box center [831, 715] width 187 height 15
click at [998, 718] on span "Steering PID error stop in turn" at bounding box center [1020, 715] width 139 height 15
click at [1125, 719] on span "none" at bounding box center [1128, 715] width 24 height 15
click at [1201, 715] on span "too far to right offset with slasher" at bounding box center [1242, 715] width 153 height 15
click at [317, 745] on span "samples part of initial-tag" at bounding box center [317, 742] width 116 height 15
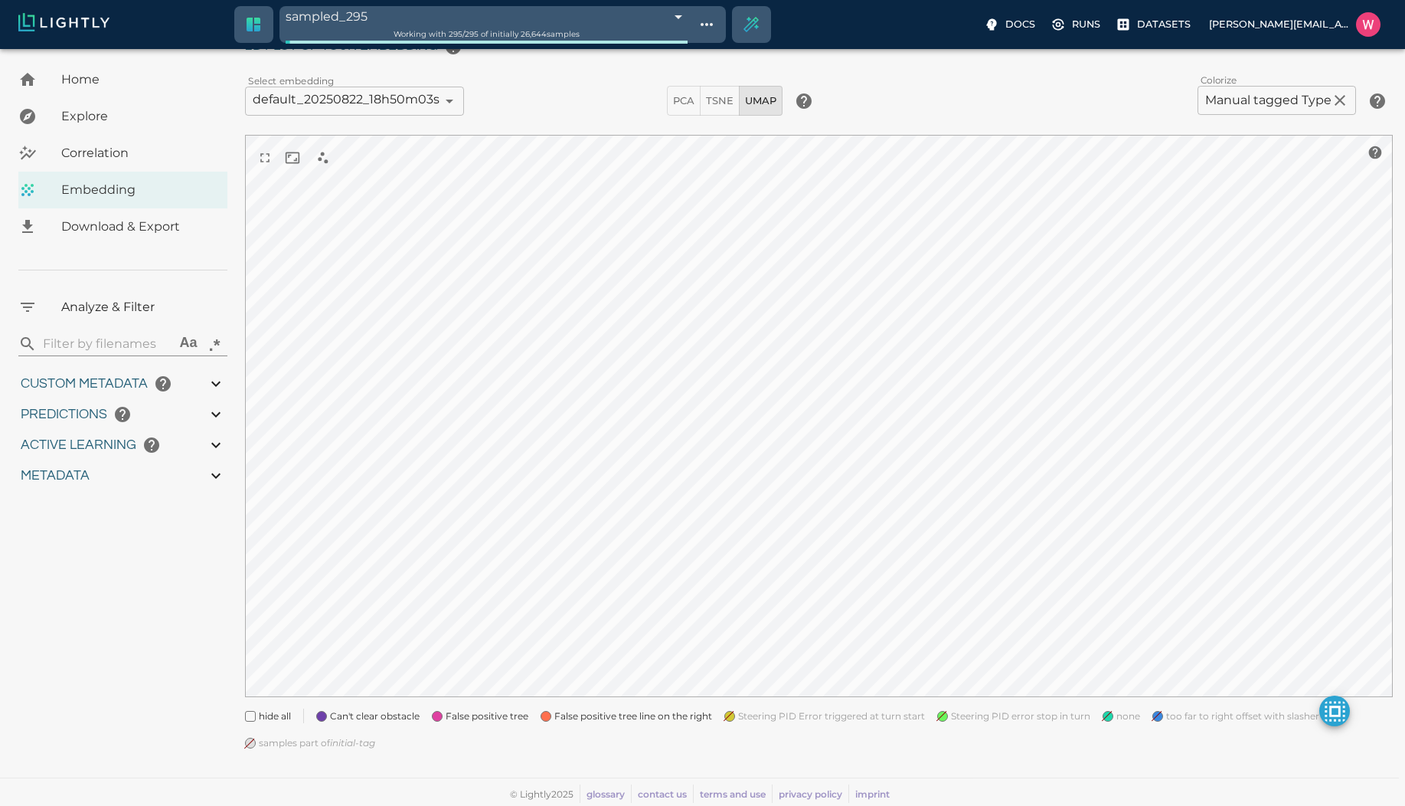
click at [354, 709] on span "Can't clear obstacle" at bounding box center [375, 715] width 90 height 15
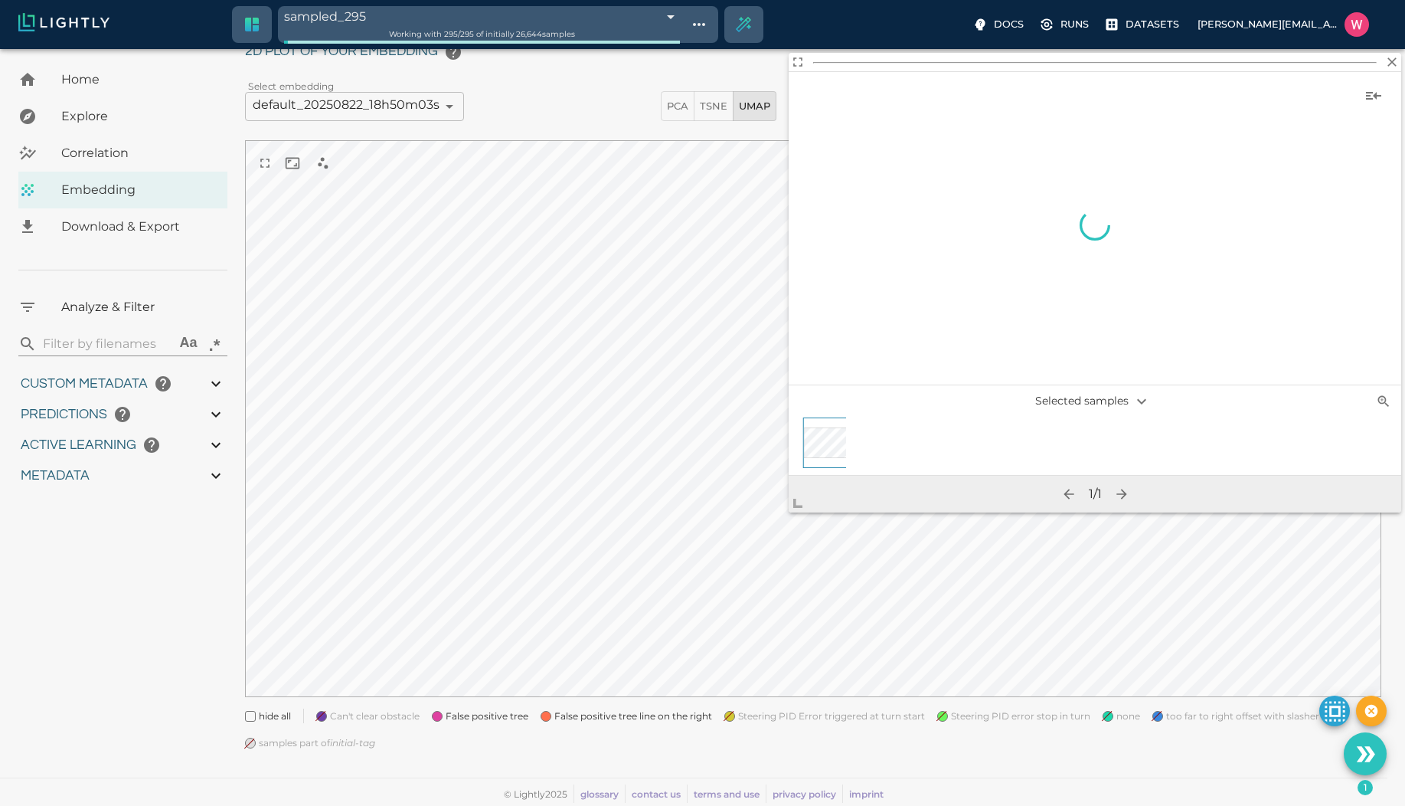
scroll to position [66, 0]
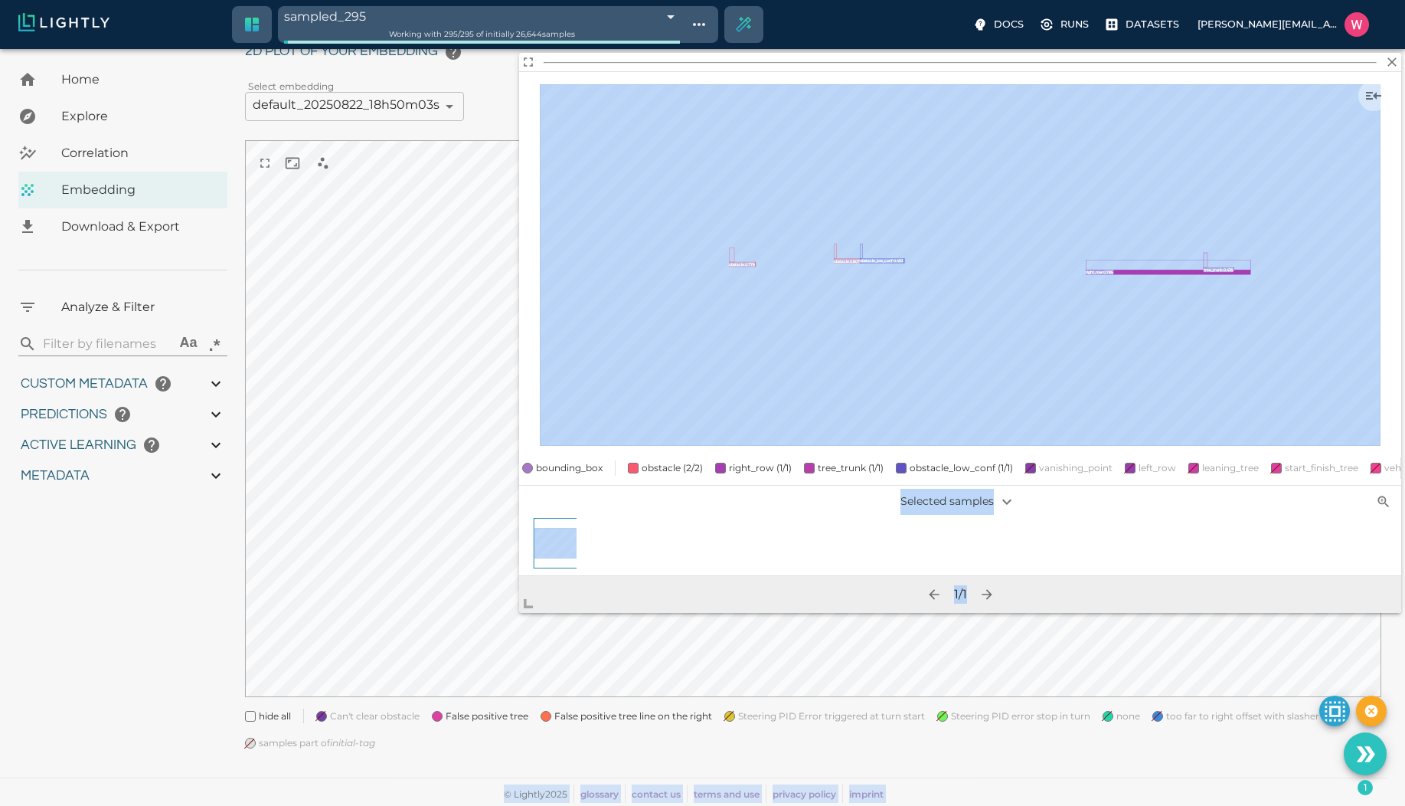
drag, startPoint x: 809, startPoint y: 495, endPoint x: 293, endPoint y: 739, distance: 570.3
click at [293, 739] on body "sampled_295 68a8efe942b650cb9a6a75b3 Working with 295 / 295 of initially 26,644…" at bounding box center [702, 394] width 1405 height 822
